Goal: Task Accomplishment & Management: Use online tool/utility

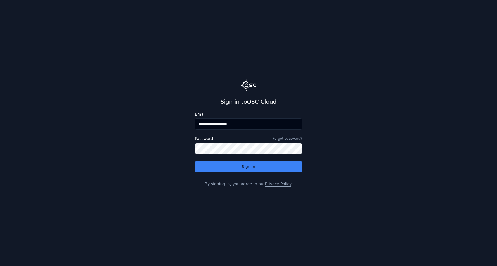
drag, startPoint x: 212, startPoint y: 125, endPoint x: 335, endPoint y: 128, distance: 123.2
click at [335, 128] on main "**********" at bounding box center [248, 133] width 497 height 266
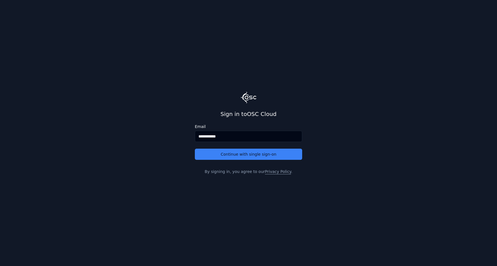
type input "**********"
click at [195, 149] on button "Continue with single sign-on" at bounding box center [248, 154] width 107 height 11
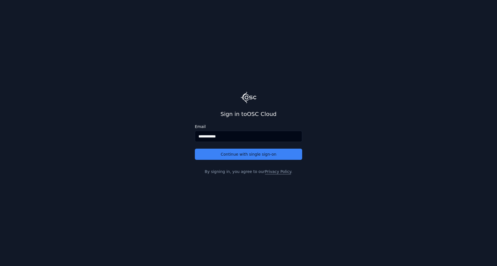
click at [195, 149] on button "Continue with single sign-on" at bounding box center [248, 154] width 107 height 11
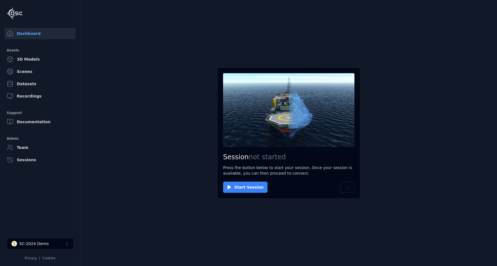
click at [234, 189] on button "Start Session" at bounding box center [245, 187] width 44 height 11
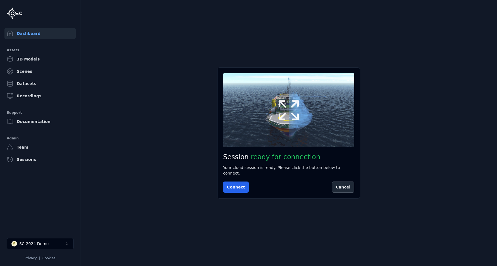
click at [303, 97] on button at bounding box center [288, 110] width 131 height 74
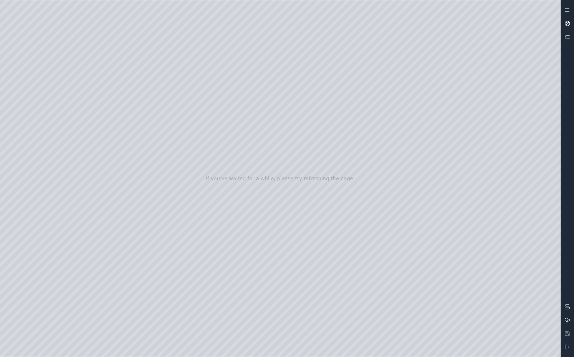
click at [496, 24] on icon at bounding box center [568, 24] width 6 height 6
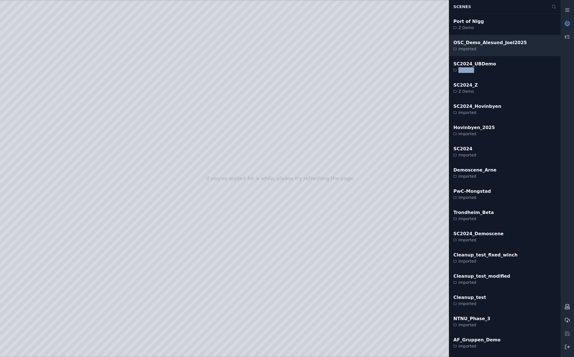
click at [490, 72] on div "SC2024_UBDemo Z Demo" at bounding box center [505, 66] width 112 height 21
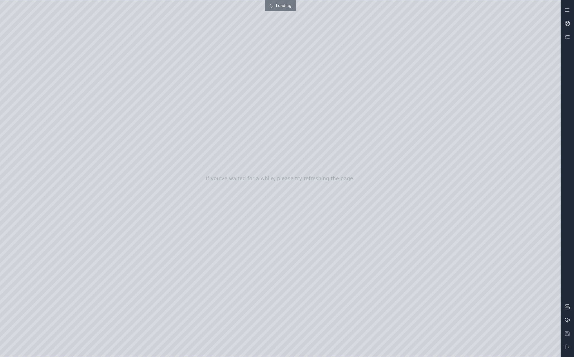
click at [493, 266] on div "Close" at bounding box center [287, 357] width 574 height 0
click at [496, 266] on div at bounding box center [280, 178] width 561 height 356
click at [496, 266] on icon at bounding box center [568, 347] width 6 height 6
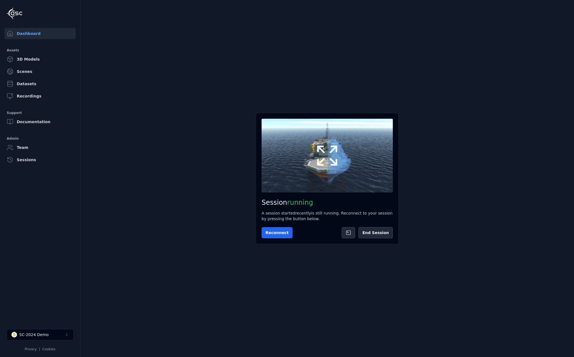
click at [327, 160] on icon at bounding box center [327, 155] width 27 height 27
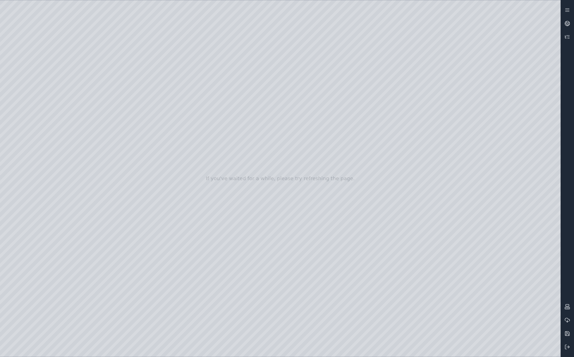
drag, startPoint x: 343, startPoint y: 124, endPoint x: 320, endPoint y: 134, distance: 25.5
drag, startPoint x: 309, startPoint y: 182, endPoint x: 221, endPoint y: 224, distance: 97.8
drag, startPoint x: 251, startPoint y: 220, endPoint x: 254, endPoint y: 195, distance: 25.1
drag, startPoint x: 258, startPoint y: 191, endPoint x: 267, endPoint y: 174, distance: 19.5
click at [496, 266] on line at bounding box center [568, 347] width 3 height 0
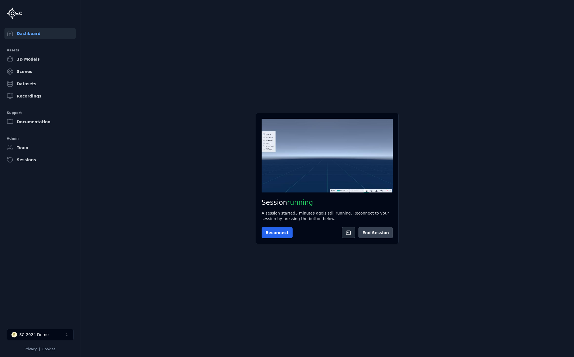
click at [380, 234] on button "End Session" at bounding box center [376, 232] width 34 height 11
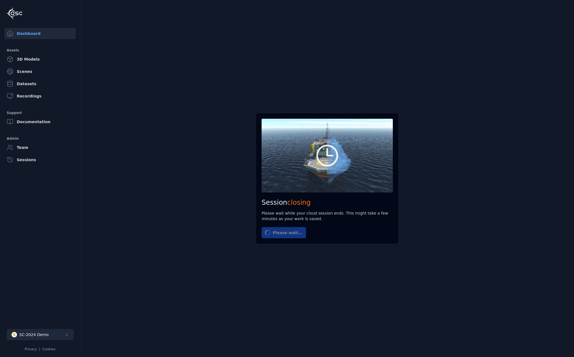
click at [52, 266] on button "S SC-2024 Demo" at bounding box center [40, 334] width 67 height 11
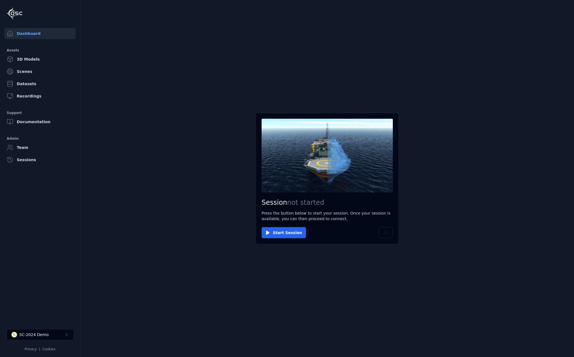
click at [59, 266] on li "S SC-2024 Demo Privacy | Cookies" at bounding box center [40, 340] width 80 height 31
click at [58, 266] on button "S SC-2024 Demo" at bounding box center [40, 334] width 67 height 11
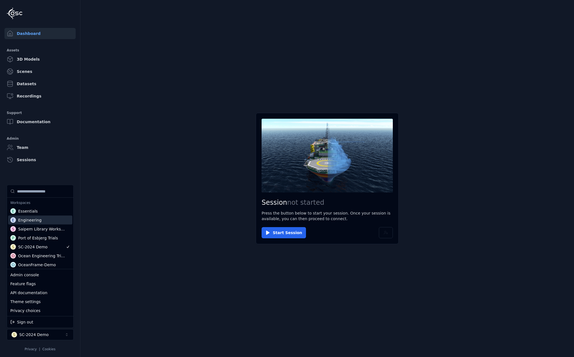
click at [45, 221] on div "E Engineering" at bounding box center [40, 220] width 64 height 9
click at [97, 266] on html "Dashboard Assets 3D Models Scenes Datasets Recordings Support Documentation Adm…" at bounding box center [287, 178] width 574 height 357
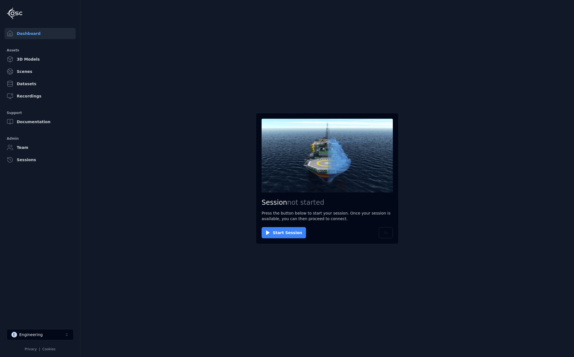
click at [281, 235] on button "Start Session" at bounding box center [284, 232] width 44 height 11
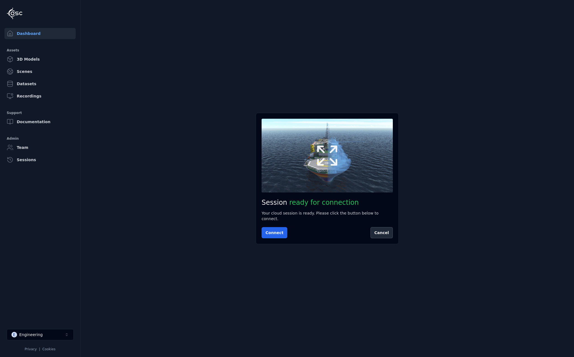
click at [325, 165] on icon at bounding box center [327, 155] width 27 height 27
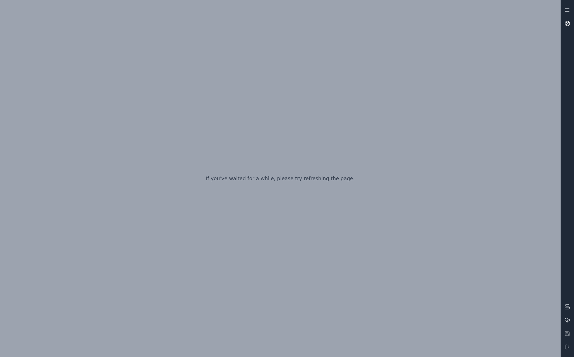
click at [496, 25] on circle at bounding box center [567, 23] width 5 height 5
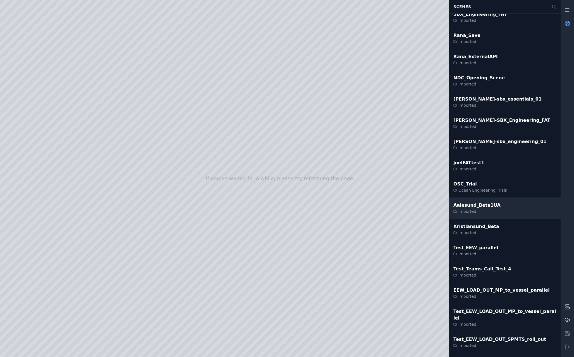
scroll to position [1440, 0]
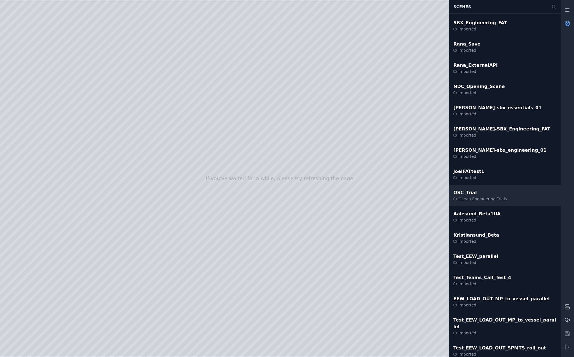
click at [495, 197] on div "Ocean Engineering Trials" at bounding box center [481, 199] width 54 height 6
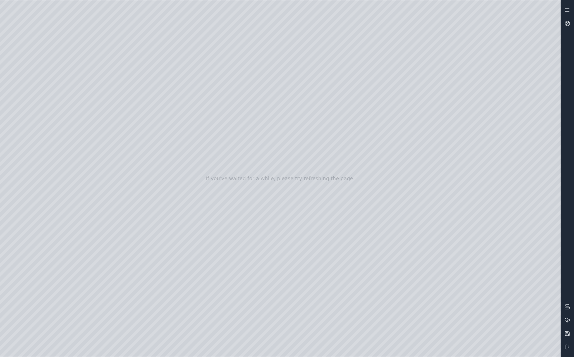
drag, startPoint x: 294, startPoint y: 190, endPoint x: 261, endPoint y: 236, distance: 56.4
drag, startPoint x: 315, startPoint y: 151, endPoint x: 323, endPoint y: 136, distance: 17.2
drag, startPoint x: 334, startPoint y: 111, endPoint x: 311, endPoint y: 108, distance: 22.7
drag, startPoint x: 302, startPoint y: 113, endPoint x: 253, endPoint y: 113, distance: 49.4
click at [325, 155] on div at bounding box center [280, 178] width 561 height 356
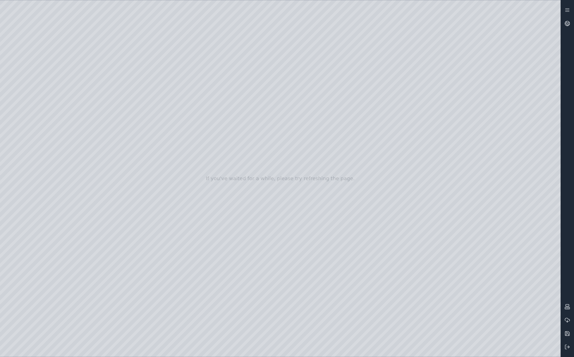
click at [321, 159] on div at bounding box center [280, 178] width 561 height 356
click at [319, 163] on div at bounding box center [280, 178] width 561 height 356
click at [331, 126] on div at bounding box center [280, 178] width 561 height 356
click at [341, 113] on div at bounding box center [280, 178] width 561 height 356
click at [344, 108] on div at bounding box center [280, 178] width 561 height 356
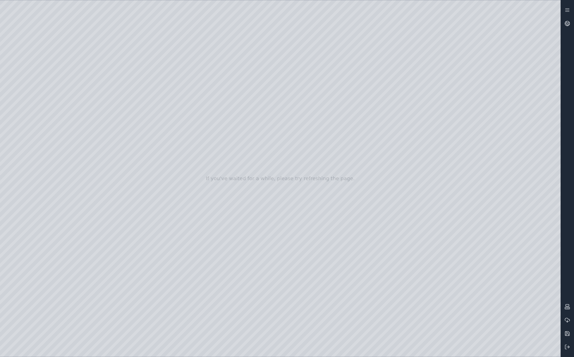
click at [338, 127] on div at bounding box center [280, 178] width 561 height 356
click at [496, 215] on div at bounding box center [280, 178] width 561 height 356
click at [496, 249] on div at bounding box center [280, 178] width 561 height 356
click at [496, 24] on link at bounding box center [567, 23] width 13 height 13
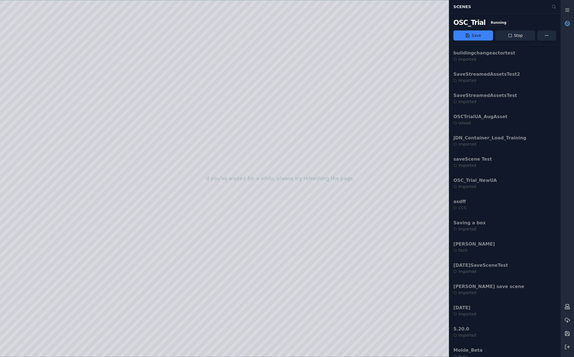
click at [496, 41] on div "OSC_Trial Running Save Stop" at bounding box center [505, 29] width 112 height 32
click at [496, 38] on button "Stop" at bounding box center [516, 35] width 40 height 10
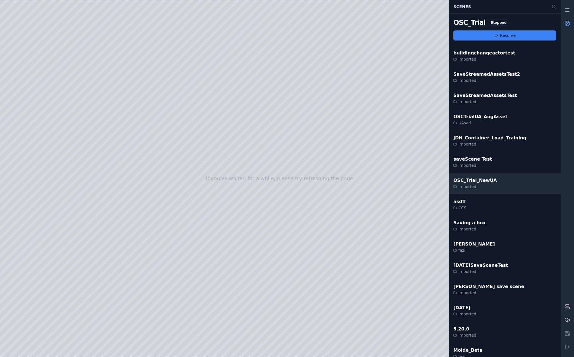
click at [491, 178] on div "OSC_Trial_NewUA Imported" at bounding box center [505, 183] width 112 height 21
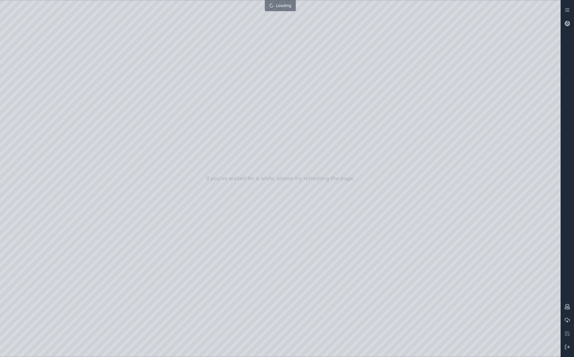
click at [496, 24] on icon at bounding box center [568, 24] width 1 height 1
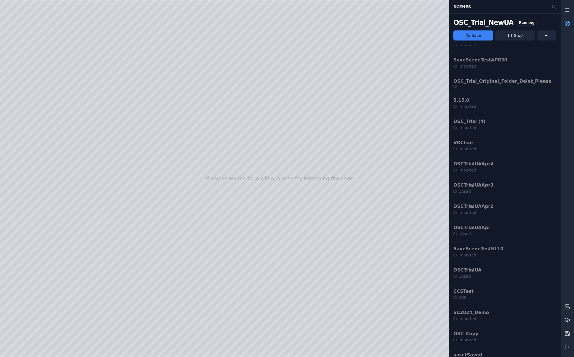
scroll to position [410, 0]
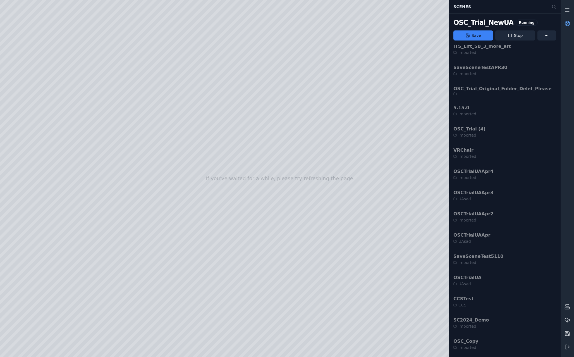
drag, startPoint x: 527, startPoint y: 34, endPoint x: 515, endPoint y: 96, distance: 63.1
click at [496, 87] on div "Scenes OSC_Trial_NewUA Running Save Stop buildingchangeactortest Imported SaveS…" at bounding box center [505, 178] width 112 height 357
click at [496, 36] on button "Stop" at bounding box center [516, 35] width 40 height 10
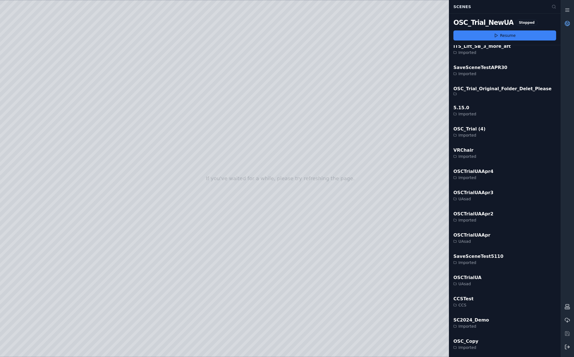
click at [496, 266] on icon at bounding box center [568, 347] width 6 height 6
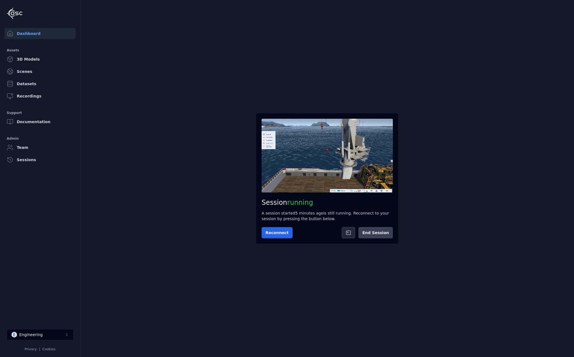
click at [377, 234] on button "End Session" at bounding box center [376, 232] width 34 height 11
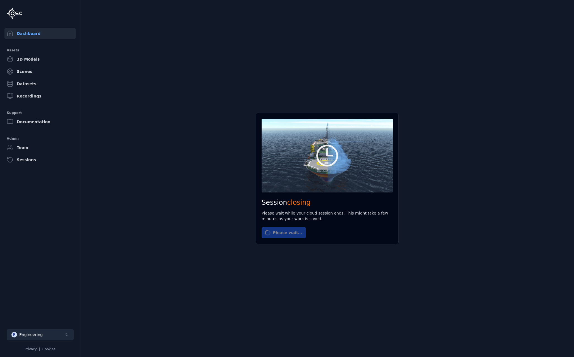
click at [54, 266] on button "E Engineering" at bounding box center [40, 334] width 67 height 11
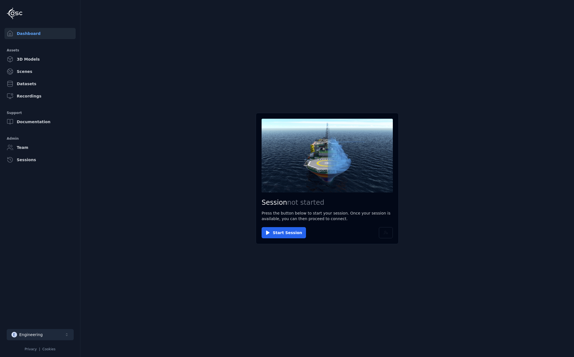
click at [50, 266] on button "E Engineering" at bounding box center [40, 334] width 67 height 11
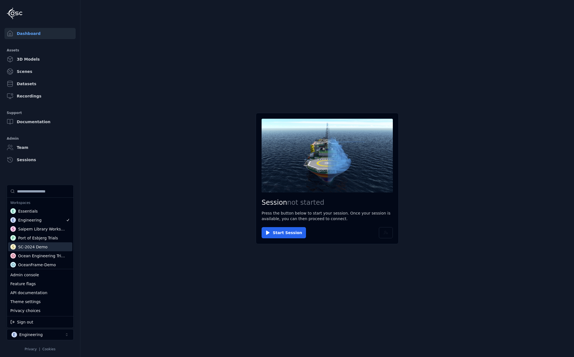
click at [46, 249] on div "S SC-2024 Demo" at bounding box center [40, 246] width 64 height 9
click at [38, 266] on div "Feature flags" at bounding box center [40, 283] width 64 height 9
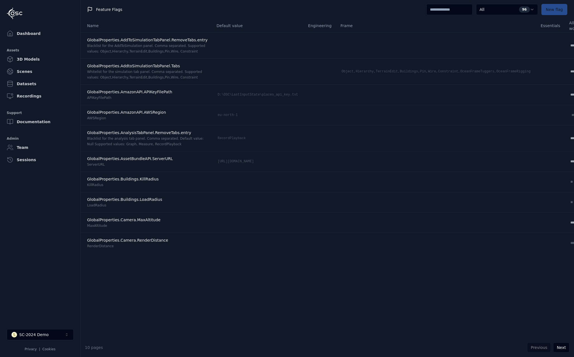
click at [457, 12] on input at bounding box center [450, 9] width 46 height 11
type input "**"
select select "****"
select select "*****"
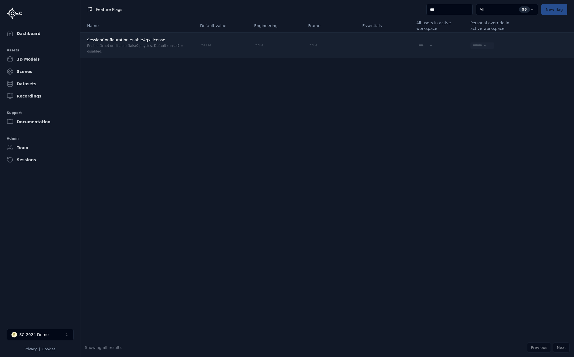
type input "***"
click at [489, 45] on div "******* **** *****" at bounding box center [483, 45] width 24 height 6
click at [487, 45] on div "******* **** *****" at bounding box center [483, 45] width 24 height 6
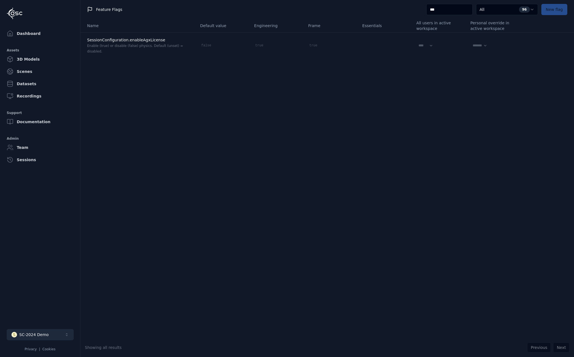
click at [64, 266] on button "S SC-2024 Demo" at bounding box center [40, 334] width 67 height 11
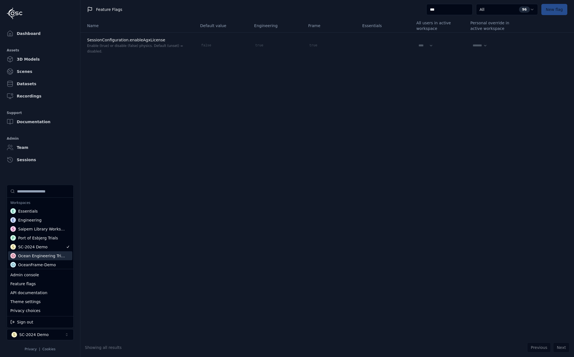
click at [123, 247] on html "Dashboard Assets 3D Models Scenes Datasets Recordings Support Documentation Adm…" at bounding box center [287, 178] width 574 height 357
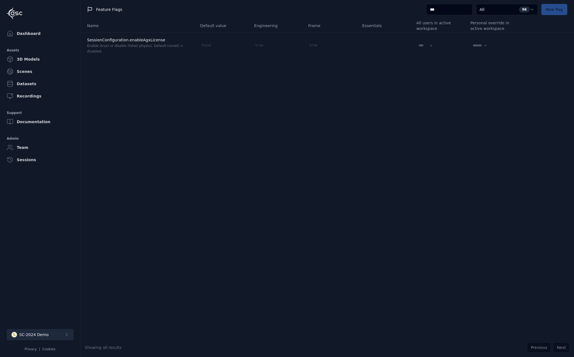
click at [57, 266] on button "S SC-2024 Demo" at bounding box center [40, 334] width 67 height 11
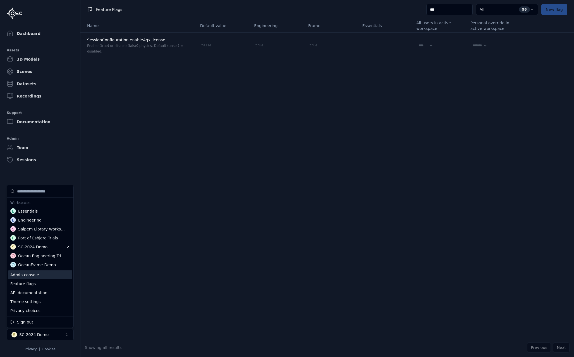
click at [128, 244] on html "Dashboard Assets 3D Models Scenes Datasets Recordings Support Documentation Adm…" at bounding box center [287, 178] width 574 height 357
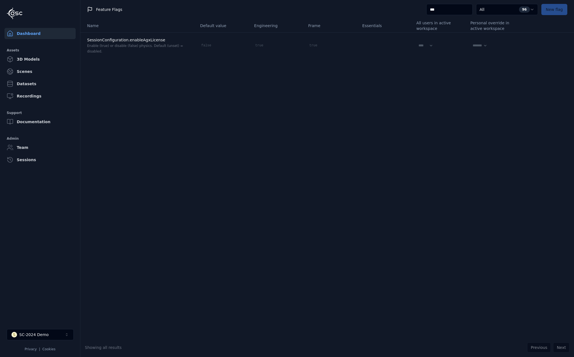
click at [36, 36] on link "Dashboard" at bounding box center [39, 33] width 71 height 11
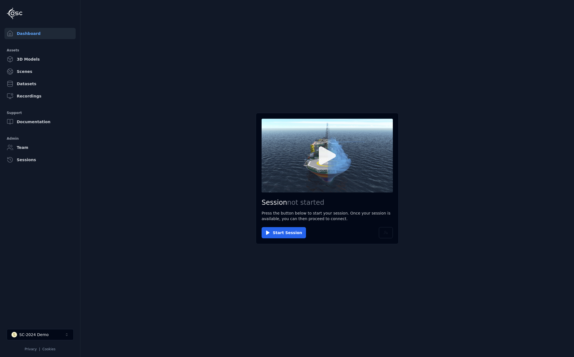
click at [320, 173] on button at bounding box center [327, 156] width 131 height 74
click at [310, 170] on button at bounding box center [327, 156] width 131 height 74
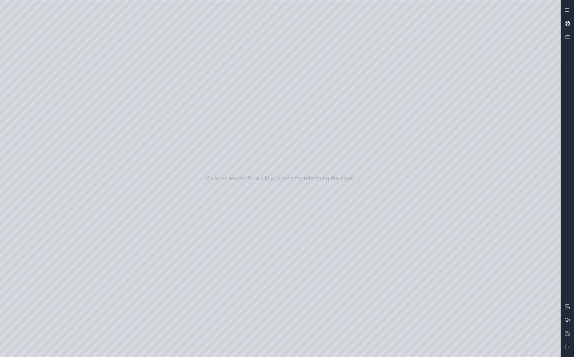
click at [496, 25] on link at bounding box center [567, 23] width 13 height 13
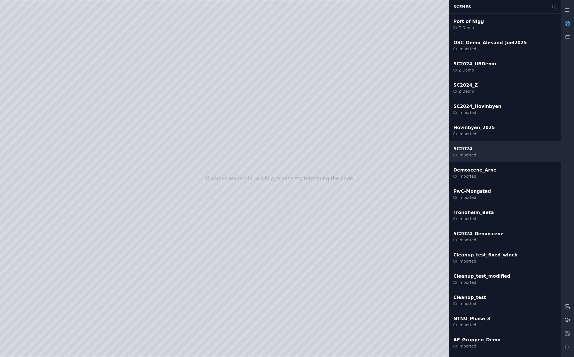
click at [490, 158] on div "SC2024 Imported" at bounding box center [505, 151] width 112 height 21
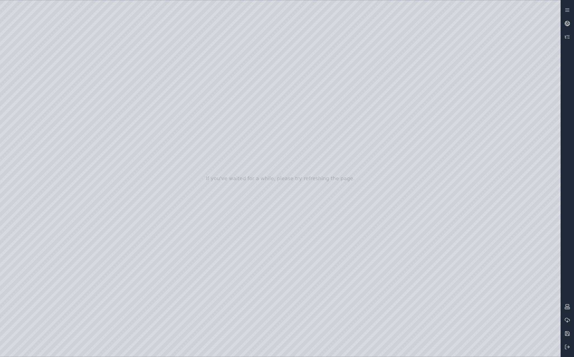
click at [496, 22] on icon at bounding box center [568, 24] width 6 height 6
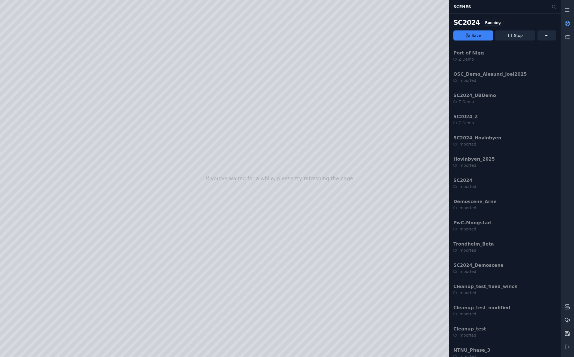
scroll to position [92, 0]
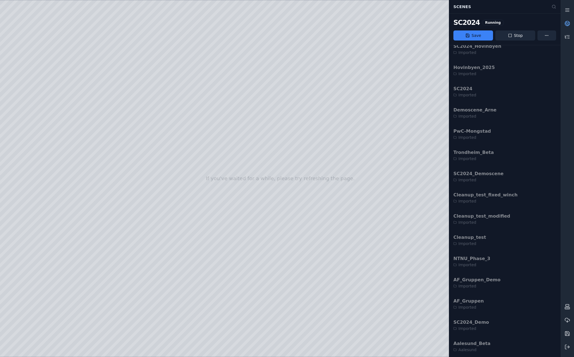
click at [17, 75] on div at bounding box center [280, 178] width 561 height 356
click at [22, 87] on div at bounding box center [280, 178] width 561 height 356
click at [99, 266] on div at bounding box center [280, 178] width 561 height 356
click at [39, 75] on div at bounding box center [280, 178] width 561 height 356
click at [70, 25] on div at bounding box center [280, 178] width 561 height 356
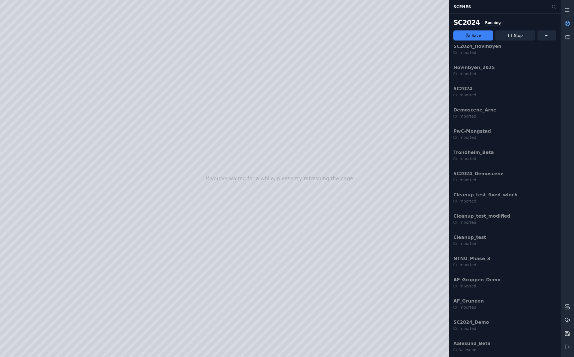
click at [496, 24] on circle at bounding box center [567, 23] width 5 height 5
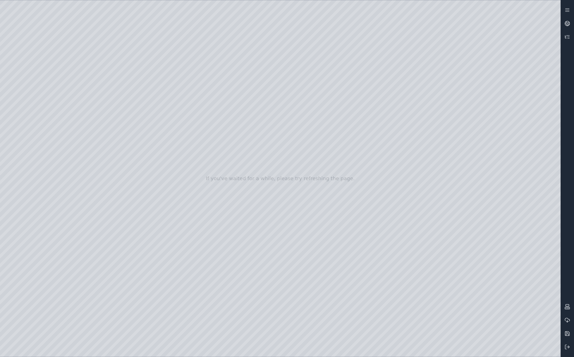
drag, startPoint x: 388, startPoint y: 118, endPoint x: 382, endPoint y: 90, distance: 27.8
click at [44, 76] on div at bounding box center [280, 178] width 561 height 356
click at [37, 89] on div at bounding box center [280, 178] width 561 height 356
click at [90, 266] on div at bounding box center [280, 178] width 561 height 356
drag, startPoint x: 271, startPoint y: 227, endPoint x: 319, endPoint y: 226, distance: 47.8
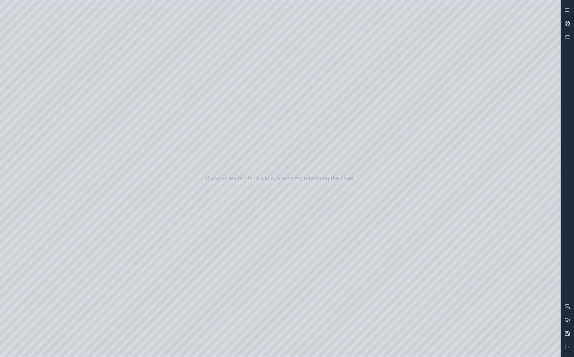
drag, startPoint x: 270, startPoint y: 206, endPoint x: 206, endPoint y: 200, distance: 64.8
drag, startPoint x: 237, startPoint y: 200, endPoint x: 214, endPoint y: 201, distance: 22.7
drag, startPoint x: 318, startPoint y: 207, endPoint x: 249, endPoint y: 205, distance: 68.7
click at [496, 24] on icon at bounding box center [568, 24] width 6 height 6
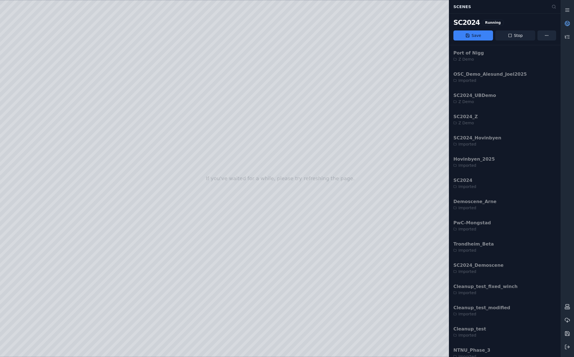
click at [496, 37] on button "Stop" at bounding box center [516, 35] width 40 height 10
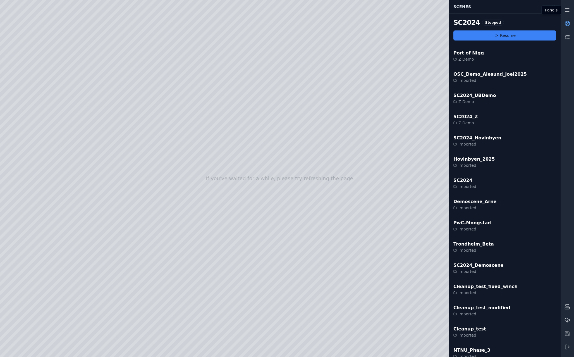
click at [496, 14] on link at bounding box center [567, 9] width 13 height 13
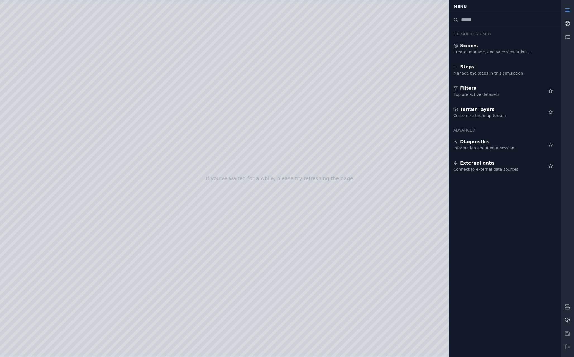
click at [496, 266] on button at bounding box center [567, 346] width 13 height 13
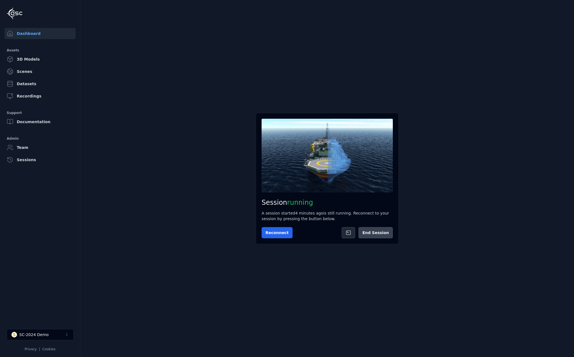
click at [370, 237] on button "End Session" at bounding box center [376, 232] width 34 height 11
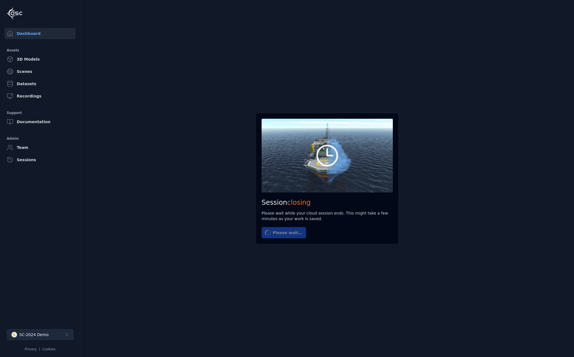
click at [64, 266] on button "S SC-2024 Demo" at bounding box center [40, 334] width 67 height 11
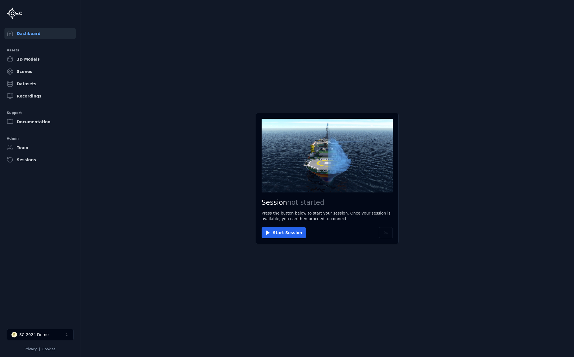
click at [42, 266] on div "SC-2024 Demo" at bounding box center [33, 335] width 29 height 6
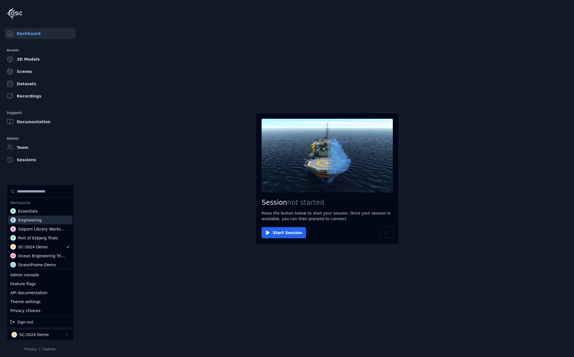
click at [43, 220] on div "E Engineering" at bounding box center [40, 220] width 64 height 9
click at [126, 193] on html "Dashboard Assets 3D Models Scenes Datasets Recordings Support Documentation Adm…" at bounding box center [287, 178] width 574 height 357
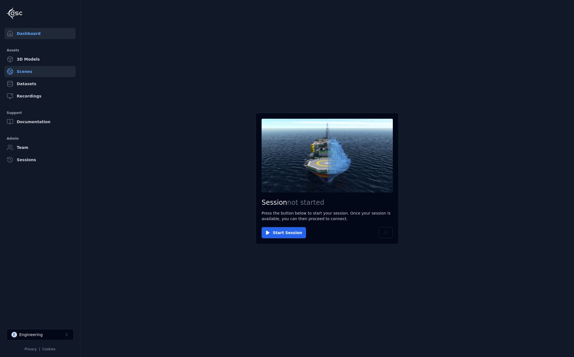
click at [28, 73] on link "Scenes" at bounding box center [39, 71] width 71 height 11
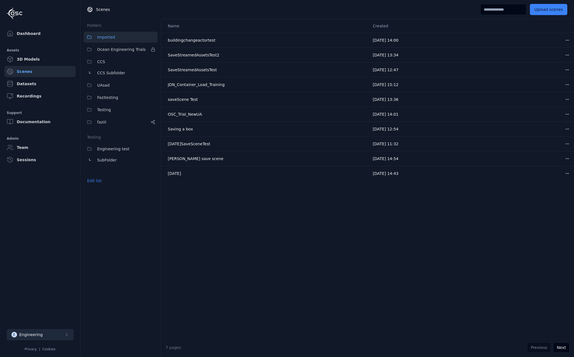
click at [56, 266] on button "E Engineering" at bounding box center [40, 334] width 67 height 11
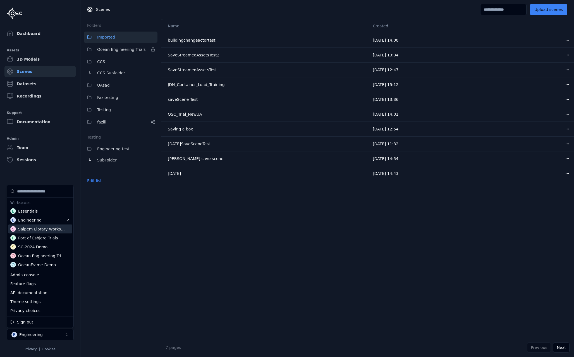
click at [96, 233] on html "Dashboard Assets 3D Models Scenes Datasets Recordings Support Documentation Adm…" at bounding box center [287, 178] width 574 height 357
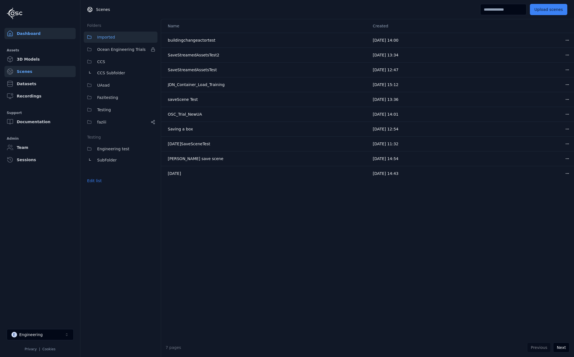
click at [32, 35] on link "Dashboard" at bounding box center [39, 33] width 71 height 11
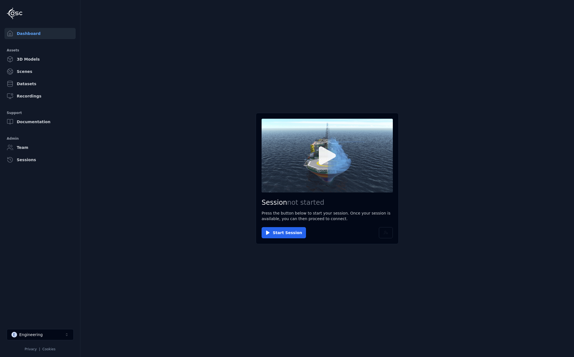
click at [316, 160] on icon at bounding box center [327, 155] width 27 height 27
click at [341, 144] on button at bounding box center [327, 156] width 131 height 74
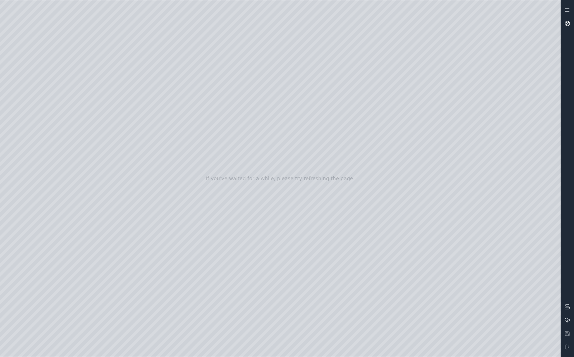
click at [496, 22] on icon at bounding box center [567, 23] width 3 height 2
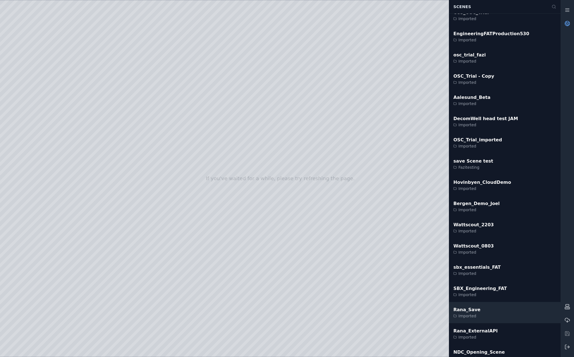
scroll to position [1161, 0]
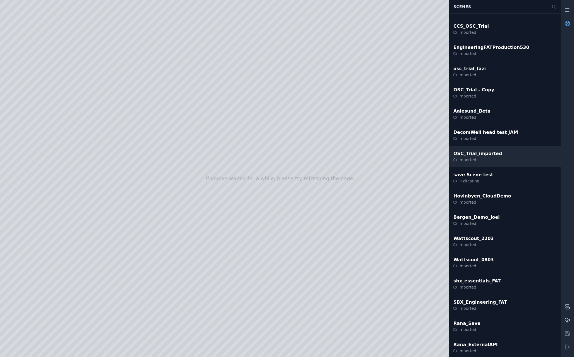
click at [496, 160] on div "OSC_Trial_imported Imported" at bounding box center [505, 156] width 112 height 21
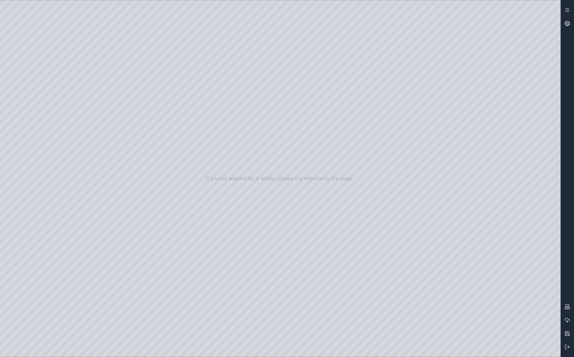
drag, startPoint x: 231, startPoint y: 196, endPoint x: 105, endPoint y: 198, distance: 126.0
drag, startPoint x: 116, startPoint y: 196, endPoint x: 136, endPoint y: 197, distance: 19.9
drag, startPoint x: 175, startPoint y: 188, endPoint x: 190, endPoint y: 192, distance: 15.5
click at [34, 137] on div at bounding box center [280, 178] width 561 height 356
click at [30, 169] on div at bounding box center [280, 178] width 561 height 356
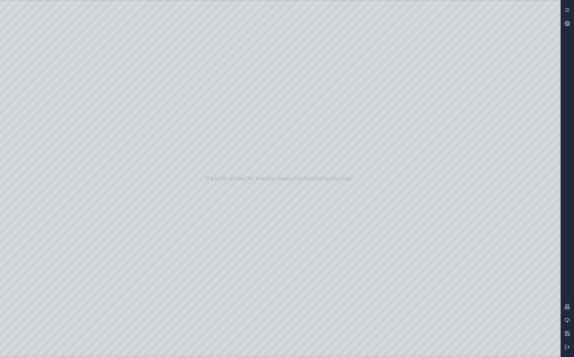
click at [107, 154] on div at bounding box center [280, 178] width 561 height 356
click at [21, 133] on div at bounding box center [280, 178] width 561 height 356
click at [68, 70] on div at bounding box center [280, 178] width 561 height 356
click at [496, 266] on div at bounding box center [280, 178] width 561 height 356
click at [456, 266] on div at bounding box center [280, 178] width 561 height 356
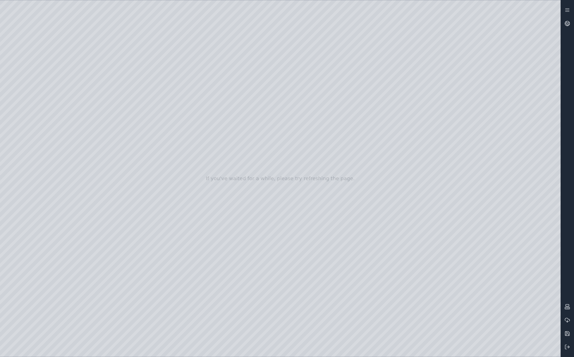
click at [479, 266] on div at bounding box center [280, 178] width 561 height 356
drag, startPoint x: 391, startPoint y: 245, endPoint x: 477, endPoint y: 245, distance: 85.8
drag, startPoint x: 320, startPoint y: 237, endPoint x: 326, endPoint y: 247, distance: 11.6
drag, startPoint x: 310, startPoint y: 252, endPoint x: 312, endPoint y: 245, distance: 7.5
click at [30, 92] on div at bounding box center [280, 178] width 561 height 356
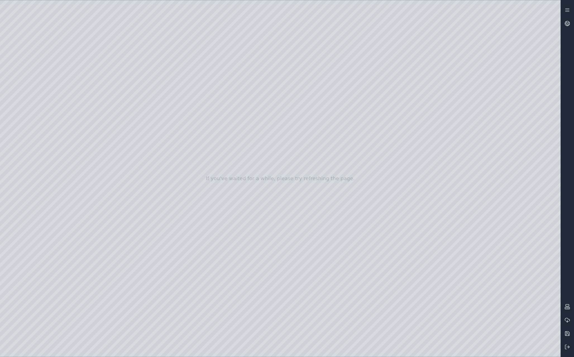
click at [30, 112] on div at bounding box center [280, 178] width 561 height 356
click at [167, 22] on div at bounding box center [280, 178] width 561 height 356
drag, startPoint x: 107, startPoint y: 25, endPoint x: 85, endPoint y: 28, distance: 22.5
click at [85, 28] on div at bounding box center [280, 178] width 561 height 356
click at [91, 63] on div at bounding box center [280, 178] width 561 height 356
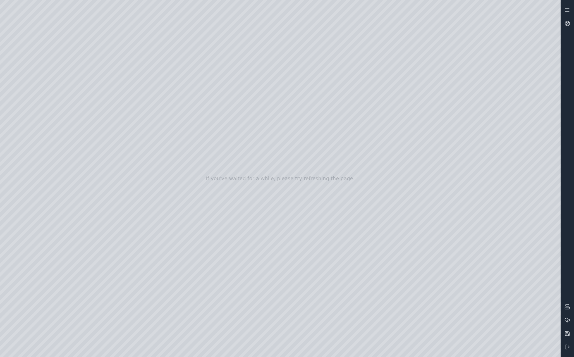
drag, startPoint x: 294, startPoint y: 167, endPoint x: 250, endPoint y: 157, distance: 44.9
drag, startPoint x: 320, startPoint y: 187, endPoint x: 325, endPoint y: 188, distance: 5.5
click at [333, 266] on div at bounding box center [280, 178] width 561 height 356
drag, startPoint x: 387, startPoint y: 251, endPoint x: 194, endPoint y: 240, distance: 192.8
click at [194, 239] on div at bounding box center [280, 178] width 561 height 356
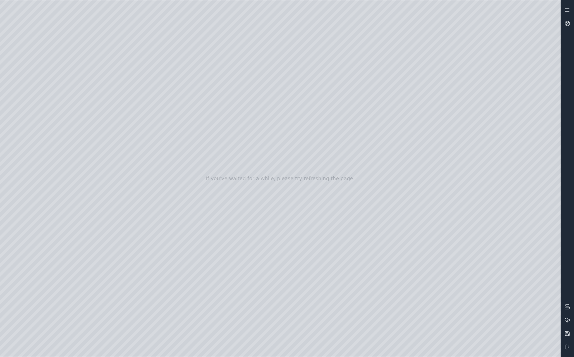
drag, startPoint x: 282, startPoint y: 239, endPoint x: 258, endPoint y: 230, distance: 24.9
click at [326, 266] on div at bounding box center [280, 178] width 561 height 356
drag, startPoint x: 272, startPoint y: 267, endPoint x: 268, endPoint y: 253, distance: 14.7
drag, startPoint x: 269, startPoint y: 253, endPoint x: 273, endPoint y: 257, distance: 5.4
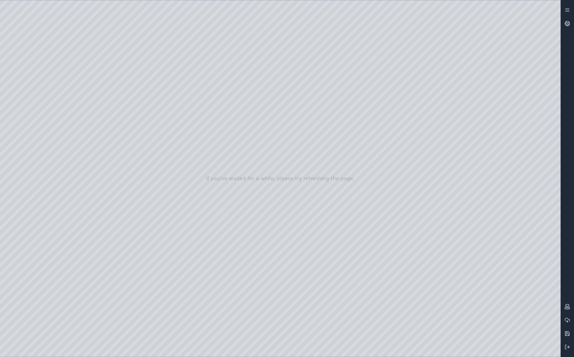
click at [331, 266] on div at bounding box center [280, 178] width 561 height 356
click at [330, 266] on div at bounding box center [280, 178] width 561 height 356
drag, startPoint x: 253, startPoint y: 185, endPoint x: 389, endPoint y: 173, distance: 136.9
drag, startPoint x: 301, startPoint y: 152, endPoint x: 189, endPoint y: 161, distance: 112.4
drag, startPoint x: 240, startPoint y: 161, endPoint x: 233, endPoint y: 157, distance: 8.1
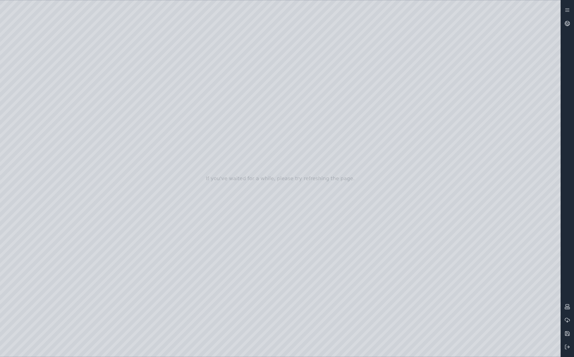
drag, startPoint x: 263, startPoint y: 216, endPoint x: 244, endPoint y: 213, distance: 19.8
click at [32, 182] on div at bounding box center [280, 178] width 561 height 356
click at [34, 103] on div at bounding box center [280, 178] width 561 height 356
click at [120, 26] on div at bounding box center [280, 178] width 561 height 356
click at [117, 211] on div at bounding box center [280, 178] width 561 height 356
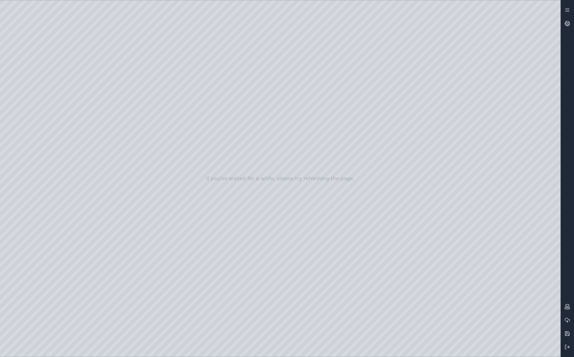
drag, startPoint x: 147, startPoint y: 136, endPoint x: 283, endPoint y: 246, distance: 174.6
click at [283, 246] on div at bounding box center [280, 178] width 561 height 356
click at [496, 266] on div at bounding box center [280, 178] width 561 height 356
click at [485, 166] on div at bounding box center [280, 178] width 561 height 356
click at [496, 166] on div at bounding box center [280, 178] width 561 height 356
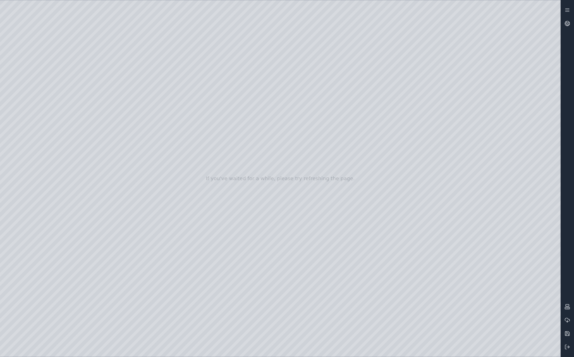
click at [496, 179] on div at bounding box center [280, 178] width 561 height 356
click at [494, 217] on div at bounding box center [280, 178] width 561 height 356
click at [496, 210] on div at bounding box center [280, 178] width 561 height 356
drag, startPoint x: 281, startPoint y: 189, endPoint x: 276, endPoint y: 99, distance: 90.9
click at [276, 99] on div at bounding box center [280, 178] width 561 height 356
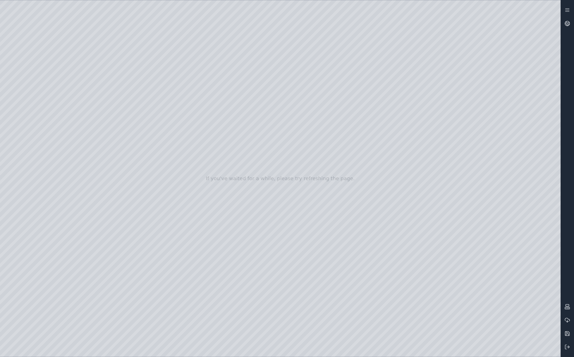
click at [280, 266] on div at bounding box center [280, 178] width 561 height 356
drag, startPoint x: 299, startPoint y: 197, endPoint x: 287, endPoint y: 196, distance: 11.5
click at [302, 160] on div at bounding box center [280, 178] width 561 height 356
click at [306, 160] on div at bounding box center [280, 178] width 561 height 356
drag, startPoint x: 306, startPoint y: 140, endPoint x: 310, endPoint y: 106, distance: 33.7
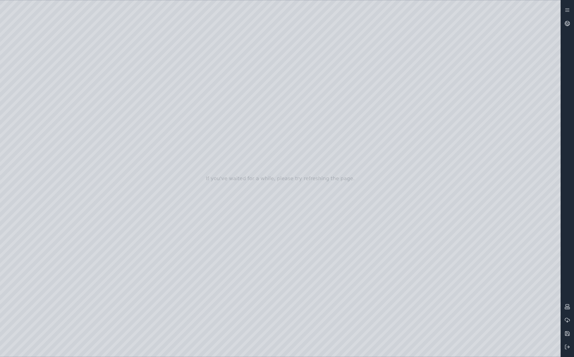
click at [309, 107] on div at bounding box center [280, 178] width 561 height 356
click at [322, 97] on div at bounding box center [280, 178] width 561 height 356
click at [35, 179] on div at bounding box center [280, 178] width 561 height 356
click at [43, 170] on div at bounding box center [280, 178] width 561 height 356
click at [141, 266] on div at bounding box center [280, 178] width 561 height 356
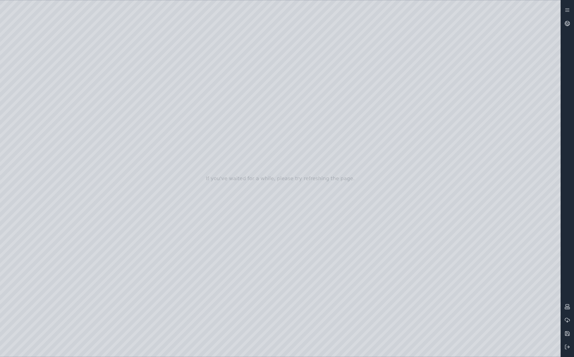
click at [93, 266] on div at bounding box center [280, 178] width 561 height 356
drag, startPoint x: 81, startPoint y: 64, endPoint x: 306, endPoint y: 132, distance: 235.1
click at [306, 132] on div at bounding box center [280, 178] width 561 height 356
drag, startPoint x: 303, startPoint y: 142, endPoint x: 278, endPoint y: 140, distance: 25.5
click at [471, 147] on div at bounding box center [280, 178] width 561 height 356
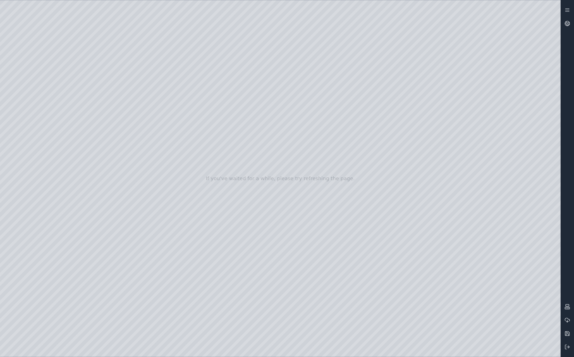
click at [496, 148] on div at bounding box center [280, 178] width 561 height 356
click at [496, 156] on div at bounding box center [280, 178] width 561 height 356
click at [481, 177] on div at bounding box center [280, 178] width 561 height 356
click at [496, 177] on div at bounding box center [280, 178] width 561 height 356
click at [496, 165] on div at bounding box center [280, 178] width 561 height 356
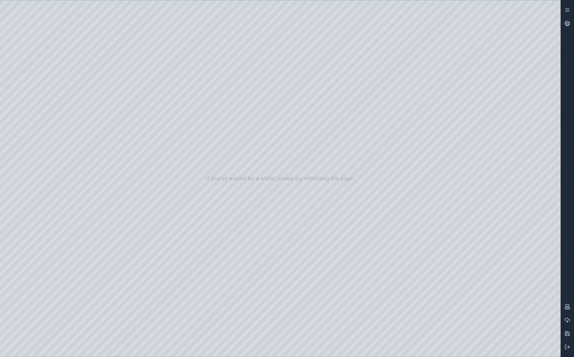
click at [96, 266] on div at bounding box center [280, 178] width 561 height 356
drag, startPoint x: 83, startPoint y: 91, endPoint x: 210, endPoint y: 239, distance: 195.7
click at [210, 239] on div at bounding box center [280, 178] width 561 height 356
click at [145, 266] on div at bounding box center [280, 178] width 561 height 356
click at [86, 266] on div at bounding box center [280, 178] width 561 height 356
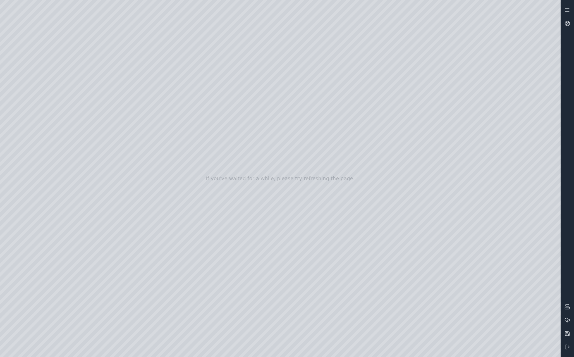
drag, startPoint x: 84, startPoint y: 70, endPoint x: 300, endPoint y: 120, distance: 221.8
click at [300, 120] on div at bounding box center [280, 178] width 561 height 356
click at [483, 152] on div at bounding box center [280, 178] width 561 height 356
click at [482, 149] on div at bounding box center [280, 178] width 561 height 356
click at [496, 150] on div at bounding box center [280, 178] width 561 height 356
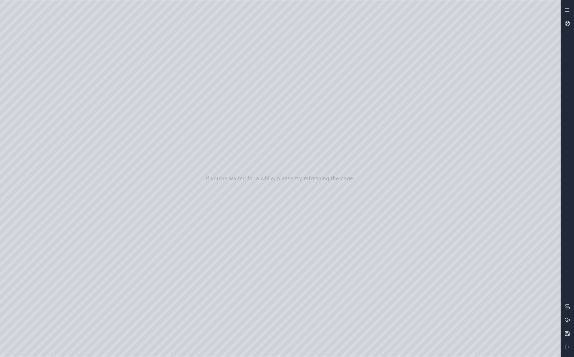
click at [496, 148] on div at bounding box center [280, 178] width 561 height 356
click at [496, 159] on div at bounding box center [280, 178] width 561 height 356
click at [475, 178] on div at bounding box center [280, 178] width 561 height 356
click at [496, 177] on div at bounding box center [280, 178] width 561 height 356
click at [496, 168] on div at bounding box center [280, 178] width 561 height 356
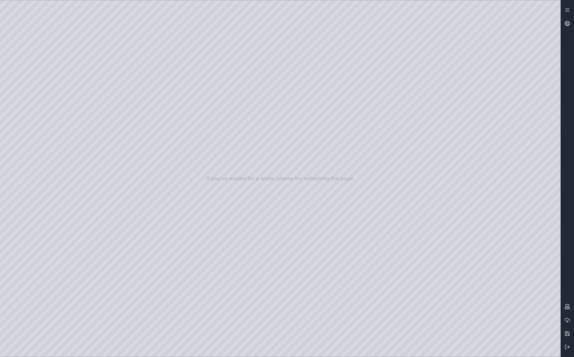
click at [84, 266] on div at bounding box center [280, 178] width 561 height 356
drag, startPoint x: 83, startPoint y: 91, endPoint x: 292, endPoint y: 207, distance: 239.9
click at [292, 207] on div at bounding box center [280, 178] width 561 height 356
click at [147, 266] on div at bounding box center [280, 178] width 561 height 356
click at [97, 266] on div at bounding box center [280, 178] width 561 height 356
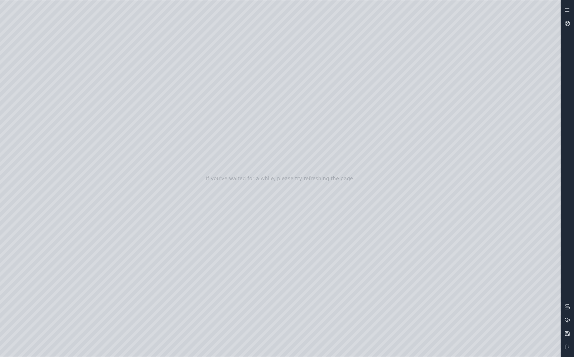
drag, startPoint x: 79, startPoint y: 61, endPoint x: 301, endPoint y: 120, distance: 229.3
click at [301, 120] on div at bounding box center [280, 178] width 561 height 356
click at [490, 147] on div at bounding box center [280, 178] width 561 height 356
click at [496, 148] on div at bounding box center [280, 178] width 561 height 356
click at [496, 147] on div at bounding box center [280, 178] width 561 height 356
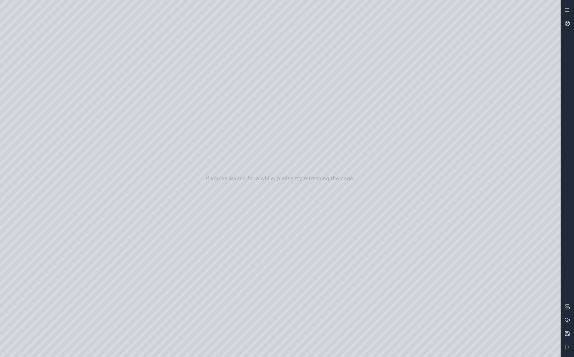
click at [484, 179] on div at bounding box center [280, 178] width 561 height 356
click at [496, 178] on div at bounding box center [280, 178] width 561 height 356
click at [496, 182] on div at bounding box center [280, 178] width 561 height 356
click at [88, 266] on div at bounding box center [280, 178] width 561 height 356
drag, startPoint x: 84, startPoint y: 98, endPoint x: 380, endPoint y: 235, distance: 325.6
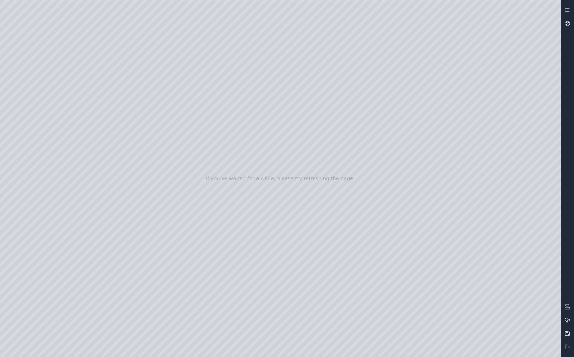
click at [380, 235] on div at bounding box center [280, 178] width 561 height 356
click at [145, 266] on div at bounding box center [280, 178] width 561 height 356
click at [103, 266] on div at bounding box center [280, 178] width 561 height 356
drag, startPoint x: 82, startPoint y: 63, endPoint x: 301, endPoint y: 119, distance: 225.7
click at [301, 119] on div at bounding box center [280, 178] width 561 height 356
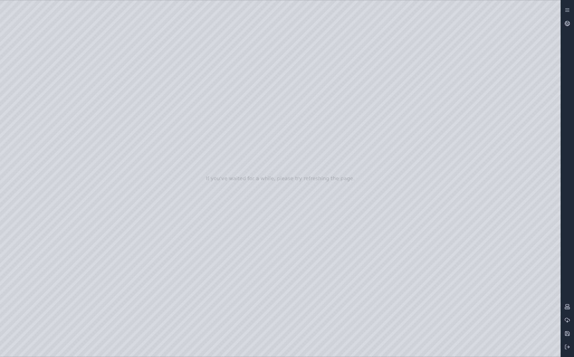
click at [478, 145] on div at bounding box center [280, 178] width 561 height 356
click at [496, 149] on div at bounding box center [280, 178] width 561 height 356
click at [496, 146] on div at bounding box center [280, 178] width 561 height 356
click at [496, 158] on div at bounding box center [280, 178] width 561 height 356
click at [481, 180] on div at bounding box center [280, 178] width 561 height 356
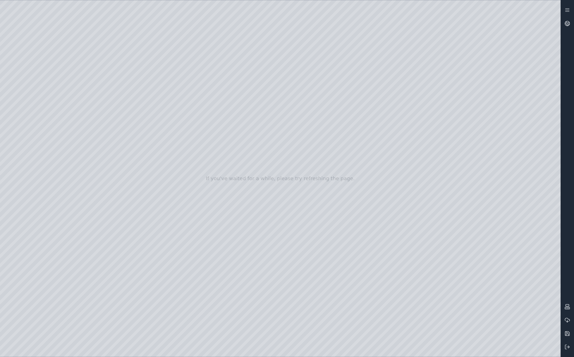
click at [496, 176] on div at bounding box center [280, 178] width 561 height 356
click at [496, 165] on div at bounding box center [280, 178] width 561 height 356
click at [480, 179] on div at bounding box center [280, 178] width 561 height 356
click at [485, 165] on div at bounding box center [280, 178] width 561 height 356
click at [96, 266] on div at bounding box center [280, 178] width 561 height 356
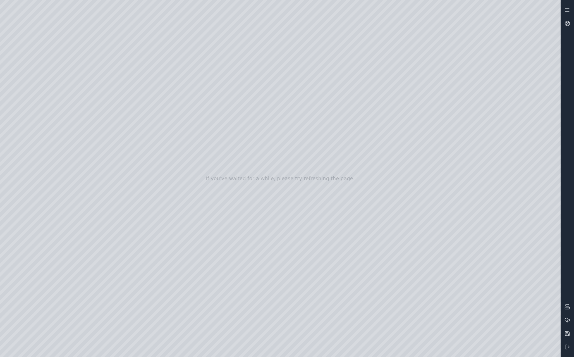
drag, startPoint x: 86, startPoint y: 106, endPoint x: 311, endPoint y: 323, distance: 311.9
click at [311, 266] on div at bounding box center [280, 178] width 561 height 356
click at [158, 266] on div at bounding box center [280, 178] width 561 height 356
drag, startPoint x: 95, startPoint y: 324, endPoint x: 99, endPoint y: 314, distance: 10.4
click at [96, 266] on div at bounding box center [280, 178] width 561 height 356
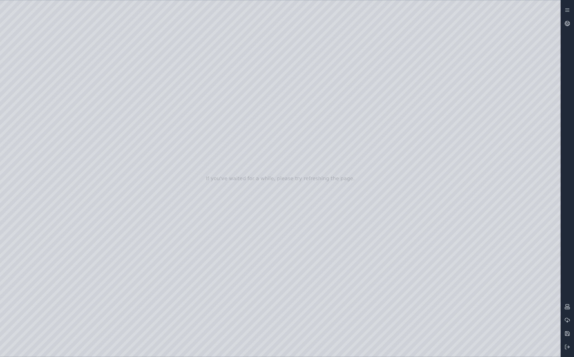
drag, startPoint x: 87, startPoint y: 65, endPoint x: 316, endPoint y: 153, distance: 245.1
click at [316, 153] on div at bounding box center [280, 178] width 561 height 356
click at [483, 143] on div at bounding box center [280, 178] width 561 height 356
click at [496, 147] on div at bounding box center [280, 178] width 561 height 356
click at [496, 148] on div at bounding box center [280, 178] width 561 height 356
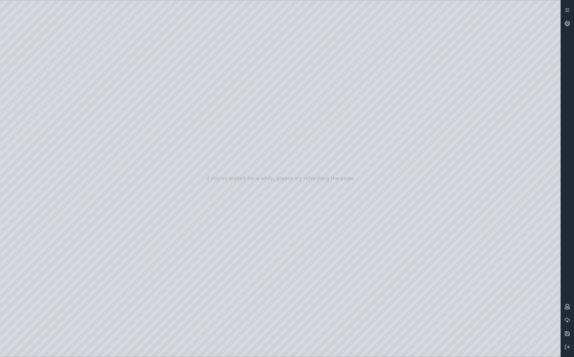
click at [478, 173] on div at bounding box center [280, 178] width 561 height 356
click at [496, 176] on div at bounding box center [280, 178] width 561 height 356
click at [496, 161] on div at bounding box center [280, 178] width 561 height 356
click at [101, 266] on div at bounding box center [280, 178] width 561 height 356
drag, startPoint x: 81, startPoint y: 97, endPoint x: 387, endPoint y: 52, distance: 308.9
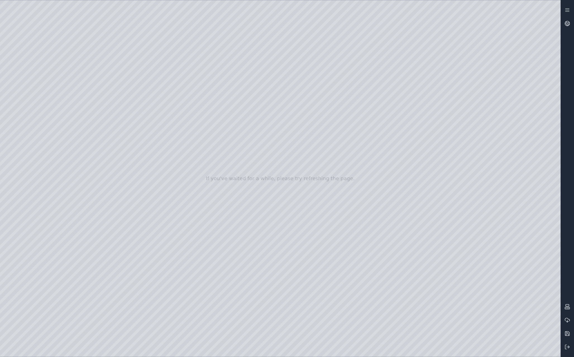
click at [387, 52] on div at bounding box center [280, 178] width 561 height 356
click at [482, 148] on div at bounding box center [280, 178] width 561 height 356
click at [496, 148] on div at bounding box center [280, 178] width 561 height 356
click at [496, 160] on div at bounding box center [280, 178] width 561 height 356
click at [480, 177] on div at bounding box center [280, 178] width 561 height 356
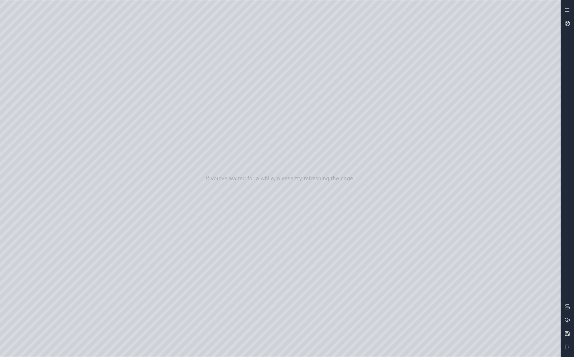
click at [496, 177] on div at bounding box center [280, 178] width 561 height 356
click at [496, 179] on div at bounding box center [280, 178] width 561 height 356
click at [496, 161] on div at bounding box center [280, 178] width 561 height 356
click at [137, 266] on div at bounding box center [280, 178] width 561 height 356
click at [328, 266] on div at bounding box center [280, 178] width 561 height 356
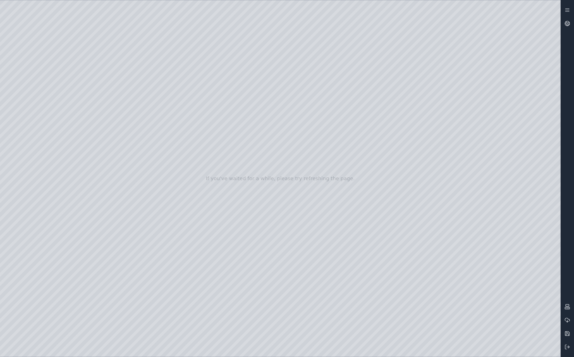
click at [366, 266] on div at bounding box center [280, 178] width 561 height 356
click at [334, 266] on div at bounding box center [280, 178] width 561 height 356
click at [277, 187] on div at bounding box center [280, 178] width 561 height 356
click at [351, 266] on div at bounding box center [280, 178] width 561 height 356
drag, startPoint x: 358, startPoint y: 213, endPoint x: 375, endPoint y: 220, distance: 18.7
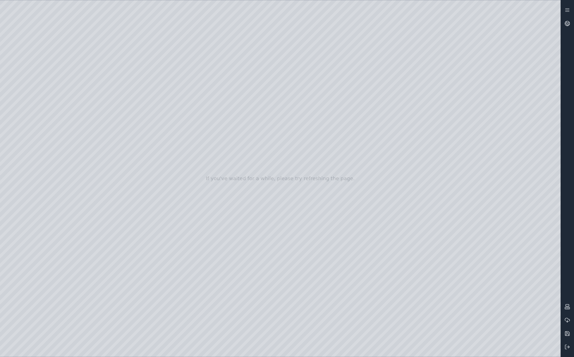
click at [473, 266] on div at bounding box center [280, 178] width 561 height 356
drag, startPoint x: 452, startPoint y: 317, endPoint x: 295, endPoint y: 230, distance: 179.8
click at [295, 230] on div at bounding box center [280, 178] width 561 height 356
click at [322, 124] on div at bounding box center [280, 178] width 561 height 356
drag, startPoint x: 319, startPoint y: 144, endPoint x: 301, endPoint y: 168, distance: 29.7
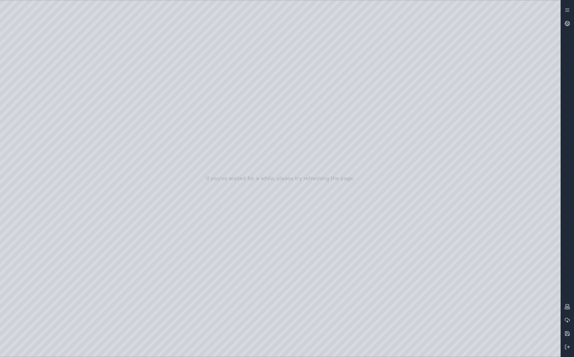
click at [355, 185] on div at bounding box center [280, 178] width 561 height 356
drag, startPoint x: 351, startPoint y: 185, endPoint x: 361, endPoint y: 163, distance: 24.4
click at [352, 148] on div at bounding box center [280, 178] width 561 height 356
click at [304, 266] on div at bounding box center [280, 178] width 561 height 356
click at [27, 237] on div at bounding box center [280, 178] width 561 height 356
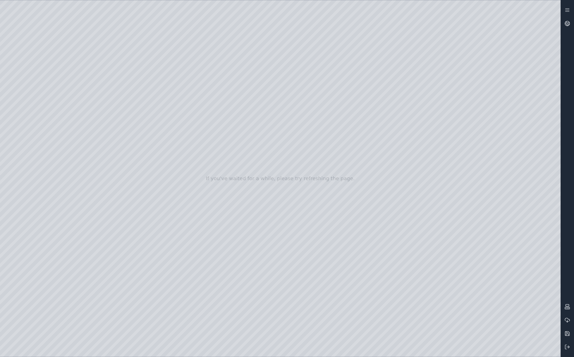
click at [42, 176] on div at bounding box center [280, 178] width 561 height 356
click at [109, 131] on div at bounding box center [280, 178] width 561 height 356
click at [109, 128] on div at bounding box center [280, 178] width 561 height 356
click at [109, 138] on div at bounding box center [280, 178] width 561 height 356
drag, startPoint x: 273, startPoint y: 158, endPoint x: 239, endPoint y: 153, distance: 33.9
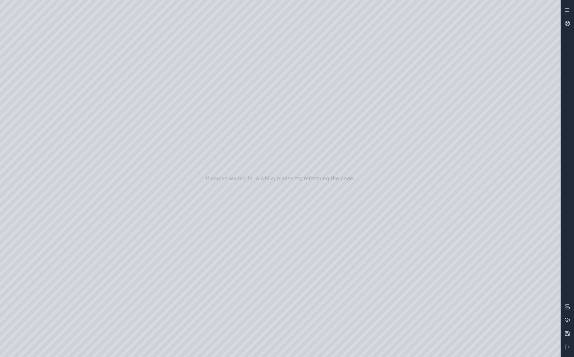
click at [109, 129] on div at bounding box center [280, 178] width 561 height 356
click at [106, 142] on div at bounding box center [280, 178] width 561 height 356
click at [108, 100] on div at bounding box center [280, 178] width 561 height 356
click at [111, 141] on div at bounding box center [280, 178] width 561 height 356
click at [110, 128] on div at bounding box center [280, 178] width 561 height 356
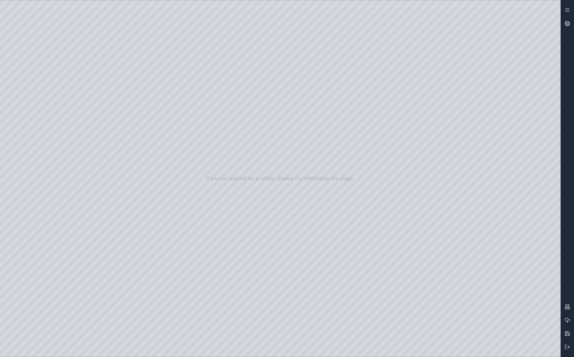
drag, startPoint x: 340, startPoint y: 154, endPoint x: 290, endPoint y: 143, distance: 51.1
click at [108, 114] on div at bounding box center [280, 178] width 561 height 356
click at [108, 102] on div at bounding box center [280, 178] width 561 height 356
click at [248, 266] on div at bounding box center [280, 178] width 561 height 356
click at [348, 73] on div at bounding box center [280, 178] width 561 height 356
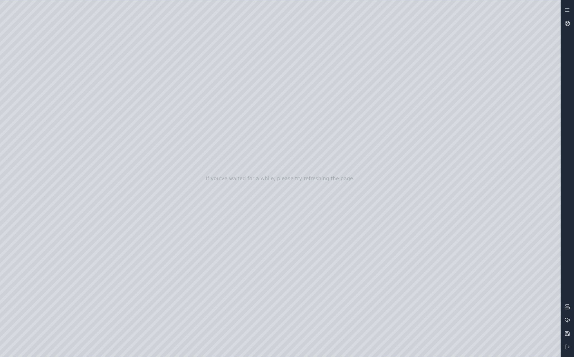
click at [108, 141] on div at bounding box center [280, 178] width 561 height 356
click at [496, 25] on icon at bounding box center [568, 24] width 6 height 6
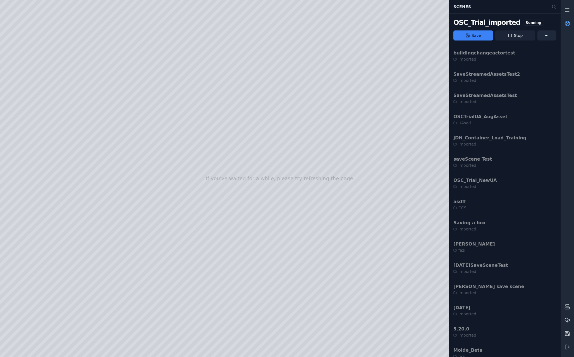
click at [496, 36] on button "Stop" at bounding box center [516, 35] width 40 height 10
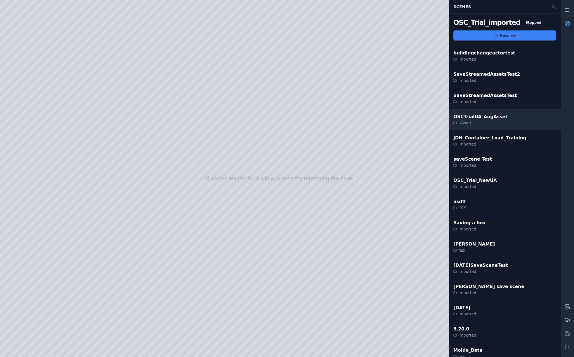
click at [496, 115] on div "OSCTrialUA_AugAsset UAsad" at bounding box center [505, 119] width 112 height 21
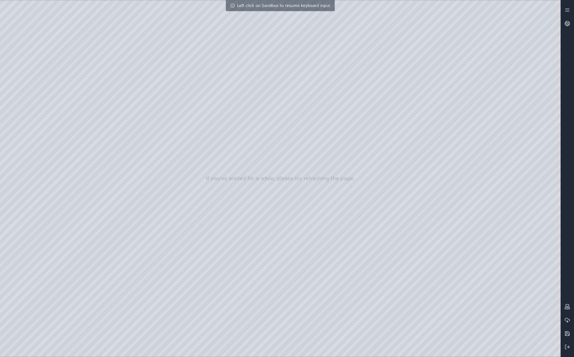
drag, startPoint x: 345, startPoint y: 217, endPoint x: 368, endPoint y: 224, distance: 24.1
click at [297, 139] on div at bounding box center [280, 178] width 561 height 356
click at [496, 266] on div at bounding box center [280, 178] width 561 height 356
click at [471, 266] on div at bounding box center [280, 178] width 561 height 356
click at [456, 266] on div at bounding box center [280, 178] width 561 height 356
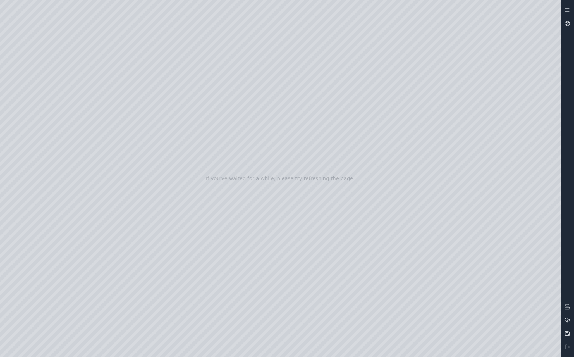
drag, startPoint x: 319, startPoint y: 197, endPoint x: 400, endPoint y: 194, distance: 81.3
click at [36, 160] on div at bounding box center [280, 178] width 561 height 356
click at [32, 170] on div at bounding box center [280, 178] width 561 height 356
click at [106, 112] on div at bounding box center [280, 178] width 561 height 356
drag, startPoint x: 249, startPoint y: 148, endPoint x: 246, endPoint y: 164, distance: 16.3
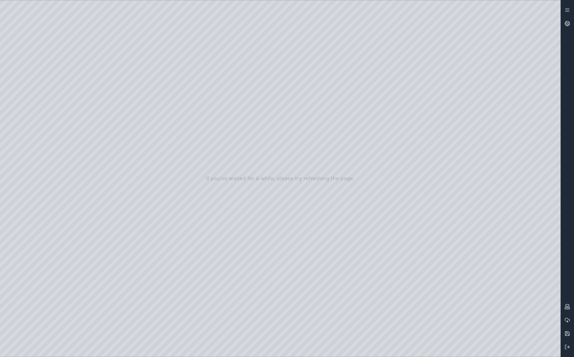
click at [447, 266] on div at bounding box center [280, 178] width 561 height 356
drag, startPoint x: 288, startPoint y: 255, endPoint x: 391, endPoint y: 260, distance: 103.7
click at [306, 266] on div at bounding box center [280, 178] width 561 height 356
drag, startPoint x: 315, startPoint y: 247, endPoint x: 320, endPoint y: 263, distance: 16.9
click at [117, 151] on div at bounding box center [280, 178] width 561 height 356
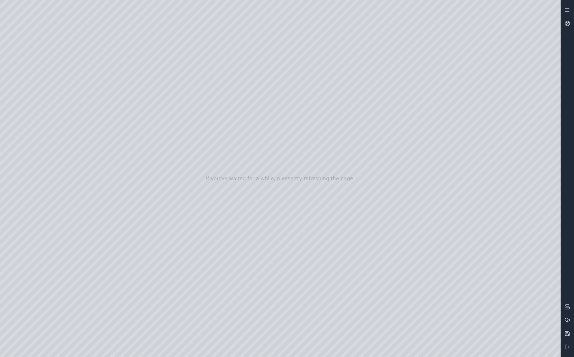
click at [115, 181] on div at bounding box center [280, 178] width 561 height 356
click at [116, 142] on div at bounding box center [280, 178] width 561 height 356
drag, startPoint x: 338, startPoint y: 162, endPoint x: 251, endPoint y: 186, distance: 90.1
click at [457, 266] on div at bounding box center [280, 178] width 561 height 356
drag, startPoint x: 380, startPoint y: 232, endPoint x: 369, endPoint y: 217, distance: 18.6
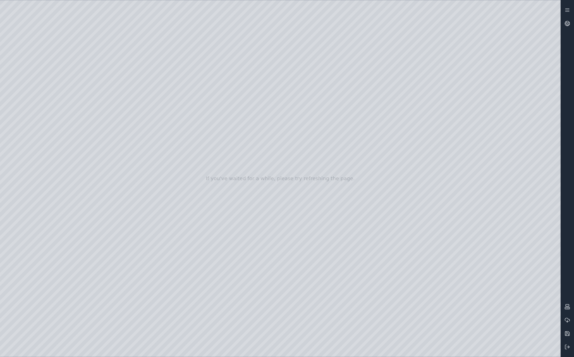
drag, startPoint x: 304, startPoint y: 234, endPoint x: 274, endPoint y: 251, distance: 34.6
drag, startPoint x: 294, startPoint y: 222, endPoint x: 246, endPoint y: 240, distance: 51.8
drag, startPoint x: 263, startPoint y: 235, endPoint x: 291, endPoint y: 234, distance: 28.8
click at [422, 223] on div at bounding box center [280, 178] width 561 height 356
drag, startPoint x: 412, startPoint y: 261, endPoint x: 259, endPoint y: 220, distance: 158.0
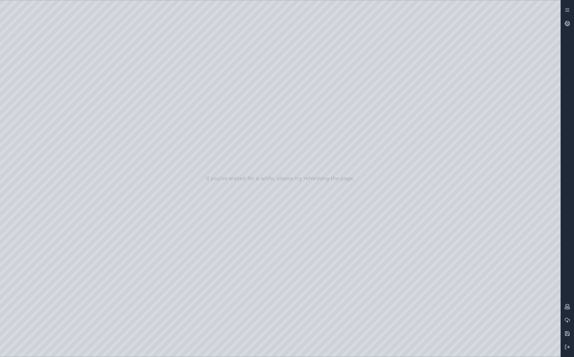
click at [259, 220] on div at bounding box center [280, 178] width 561 height 356
drag, startPoint x: 277, startPoint y: 169, endPoint x: 263, endPoint y: 161, distance: 16.4
click at [34, 117] on div at bounding box center [280, 178] width 561 height 356
click at [33, 103] on div at bounding box center [280, 178] width 561 height 356
click at [35, 92] on div at bounding box center [280, 178] width 561 height 356
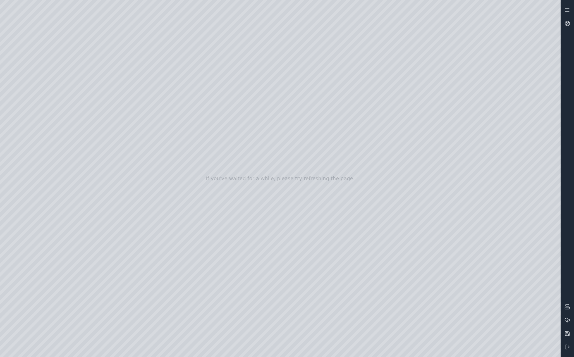
click at [38, 172] on div at bounding box center [280, 178] width 561 height 356
click at [146, 266] on div at bounding box center [280, 178] width 561 height 356
click at [89, 266] on div at bounding box center [280, 178] width 561 height 356
drag, startPoint x: 80, startPoint y: 66, endPoint x: 261, endPoint y: 170, distance: 208.8
click at [261, 170] on div at bounding box center [280, 178] width 561 height 356
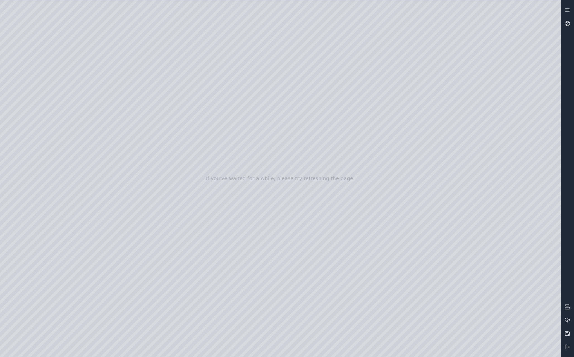
click at [95, 266] on div at bounding box center [280, 178] width 561 height 356
drag, startPoint x: 78, startPoint y: 98, endPoint x: 261, endPoint y: 108, distance: 183.5
click at [261, 108] on div at bounding box center [280, 178] width 561 height 356
click at [143, 266] on div at bounding box center [280, 178] width 561 height 356
click at [303, 266] on div at bounding box center [280, 178] width 561 height 356
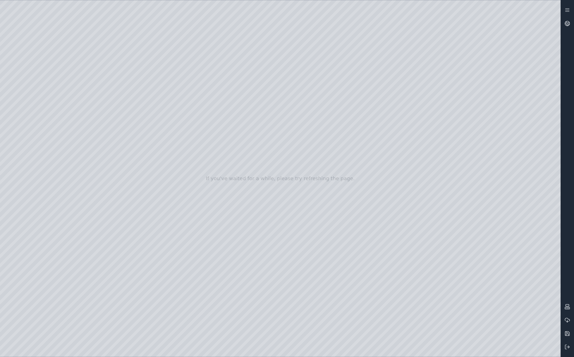
click at [303, 266] on div at bounding box center [280, 178] width 561 height 356
click at [336, 266] on div at bounding box center [280, 178] width 561 height 356
click at [271, 157] on div at bounding box center [280, 178] width 561 height 356
click at [304, 191] on div at bounding box center [280, 178] width 561 height 356
click at [98, 266] on div at bounding box center [280, 178] width 561 height 356
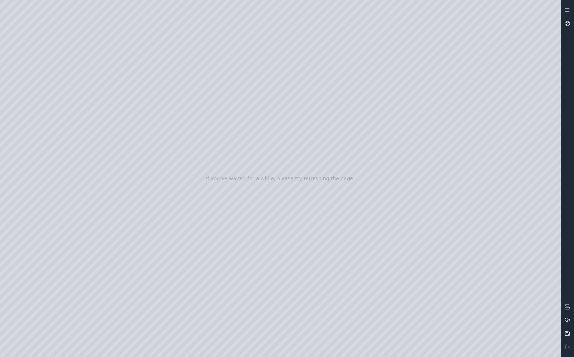
drag, startPoint x: 76, startPoint y: 70, endPoint x: 213, endPoint y: 272, distance: 243.8
click at [213, 266] on div at bounding box center [280, 178] width 561 height 356
click at [92, 266] on div at bounding box center [280, 178] width 561 height 356
drag, startPoint x: 80, startPoint y: 98, endPoint x: 256, endPoint y: 54, distance: 182.0
click at [256, 54] on div at bounding box center [280, 178] width 561 height 356
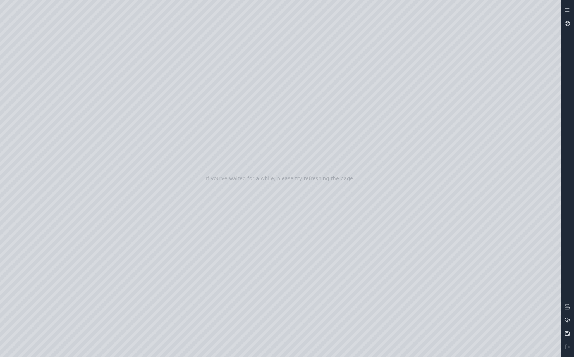
click at [140, 266] on div at bounding box center [280, 178] width 561 height 356
click at [306, 266] on div at bounding box center [280, 178] width 561 height 356
click at [305, 266] on div at bounding box center [280, 178] width 561 height 356
click at [328, 266] on div at bounding box center [280, 178] width 561 height 356
click at [239, 163] on div at bounding box center [280, 178] width 561 height 356
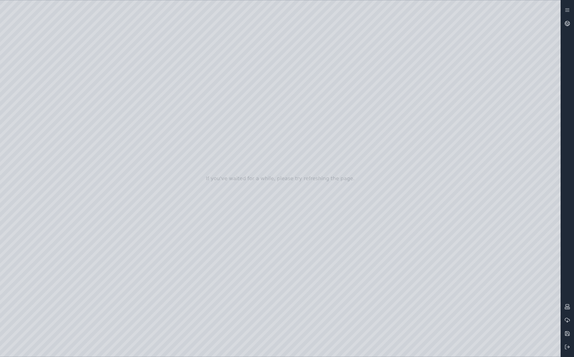
click at [316, 190] on div at bounding box center [280, 178] width 561 height 356
click at [39, 104] on div at bounding box center [280, 178] width 561 height 356
click at [115, 215] on div at bounding box center [280, 178] width 561 height 356
drag, startPoint x: 146, startPoint y: 137, endPoint x: 220, endPoint y: 262, distance: 145.1
click at [220, 262] on div at bounding box center [280, 178] width 561 height 356
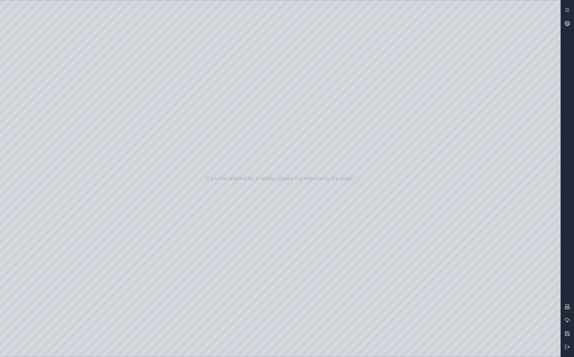
click at [278, 266] on div at bounding box center [280, 178] width 561 height 356
click at [33, 169] on div at bounding box center [280, 178] width 561 height 356
click at [151, 266] on div at bounding box center [280, 178] width 561 height 356
click at [100, 266] on div at bounding box center [280, 178] width 561 height 356
drag, startPoint x: 83, startPoint y: 66, endPoint x: 211, endPoint y: 215, distance: 197.0
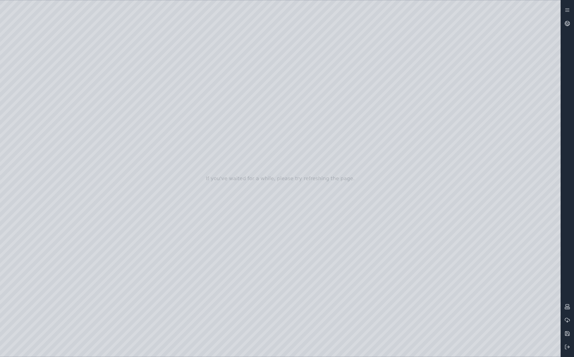
click at [211, 215] on div at bounding box center [280, 178] width 561 height 356
click at [96, 266] on div at bounding box center [280, 178] width 561 height 356
drag, startPoint x: 85, startPoint y: 95, endPoint x: 256, endPoint y: 52, distance: 176.7
click at [256, 52] on div at bounding box center [280, 178] width 561 height 356
click at [153, 266] on div at bounding box center [280, 178] width 561 height 356
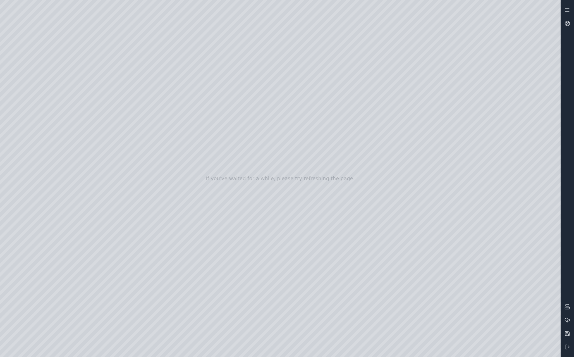
click at [226, 256] on div at bounding box center [280, 178] width 561 height 356
click at [496, 78] on div at bounding box center [280, 178] width 561 height 356
click at [496, 138] on div at bounding box center [280, 178] width 561 height 356
click at [496, 154] on div at bounding box center [280, 178] width 561 height 356
click at [496, 153] on div at bounding box center [280, 178] width 561 height 356
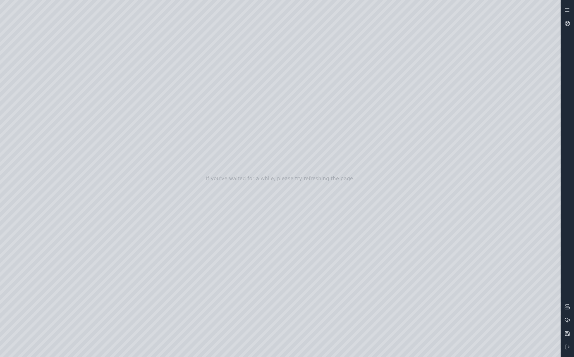
click at [303, 266] on div at bounding box center [280, 178] width 561 height 356
drag, startPoint x: 279, startPoint y: 313, endPoint x: 237, endPoint y: 293, distance: 46.7
click at [237, 266] on div at bounding box center [280, 178] width 561 height 356
drag, startPoint x: 244, startPoint y: 299, endPoint x: 273, endPoint y: 307, distance: 29.9
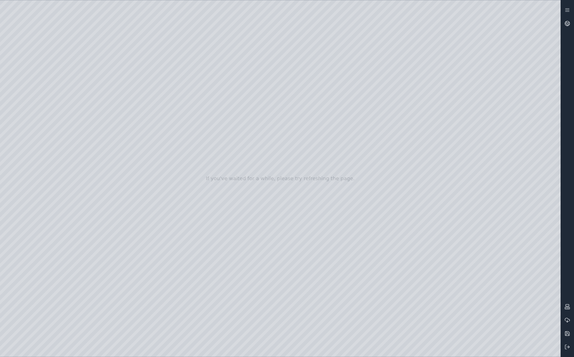
click at [273, 266] on div at bounding box center [280, 178] width 561 height 356
click at [310, 194] on div at bounding box center [280, 178] width 561 height 356
click at [312, 144] on div at bounding box center [280, 178] width 561 height 356
click at [308, 193] on div at bounding box center [280, 178] width 561 height 356
click at [304, 266] on div at bounding box center [280, 178] width 561 height 356
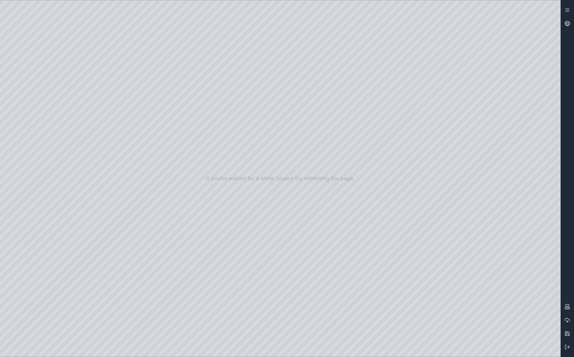
click at [43, 107] on div at bounding box center [280, 178] width 561 height 356
click at [118, 213] on div at bounding box center [280, 178] width 561 height 356
drag, startPoint x: 143, startPoint y: 56, endPoint x: 265, endPoint y: 270, distance: 245.9
click at [265, 266] on div at bounding box center [280, 178] width 561 height 356
drag, startPoint x: 121, startPoint y: 59, endPoint x: 236, endPoint y: 277, distance: 246.5
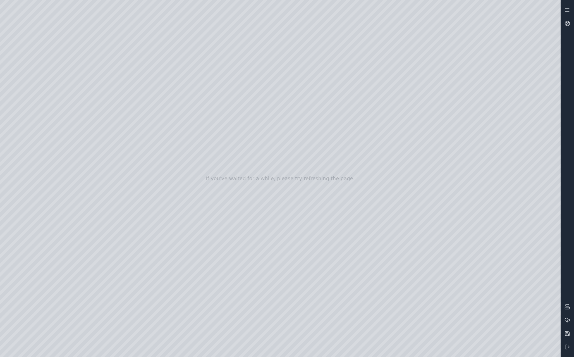
click at [236, 266] on div at bounding box center [280, 178] width 561 height 356
click at [272, 266] on div at bounding box center [280, 178] width 561 height 356
click at [41, 174] on div at bounding box center [280, 178] width 561 height 356
click at [138, 266] on div at bounding box center [280, 178] width 561 height 356
click at [96, 266] on div at bounding box center [280, 178] width 561 height 356
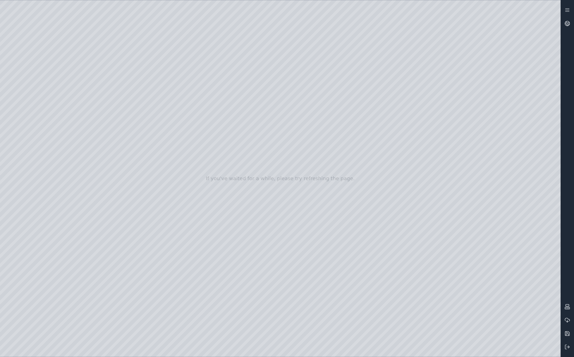
drag, startPoint x: 82, startPoint y: 64, endPoint x: 250, endPoint y: 158, distance: 193.2
click at [249, 158] on div at bounding box center [280, 178] width 561 height 356
click at [100, 266] on div at bounding box center [280, 178] width 561 height 356
click at [97, 266] on div at bounding box center [280, 178] width 561 height 356
drag, startPoint x: 85, startPoint y: 91, endPoint x: 273, endPoint y: 138, distance: 193.6
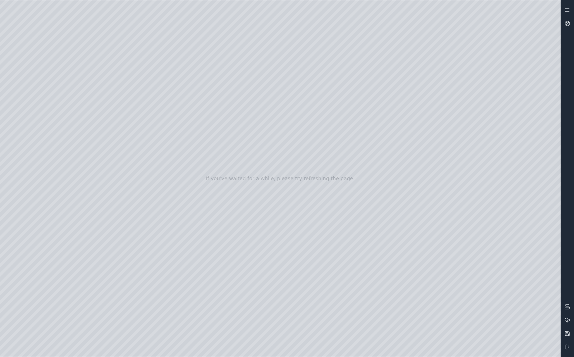
click at [273, 138] on div at bounding box center [280, 178] width 561 height 356
click at [106, 53] on div at bounding box center [280, 178] width 561 height 356
click at [99, 46] on div at bounding box center [280, 178] width 561 height 356
click at [147, 266] on div at bounding box center [280, 178] width 561 height 356
click at [308, 266] on div at bounding box center [280, 178] width 561 height 356
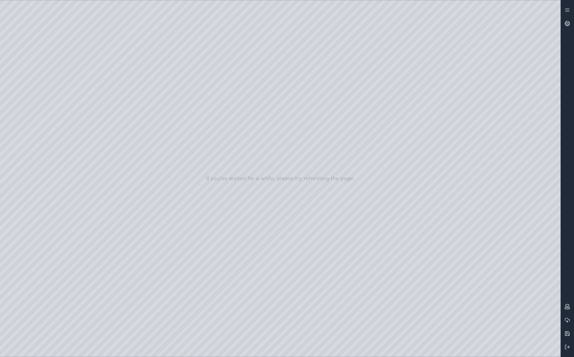
click at [306, 266] on div at bounding box center [280, 178] width 561 height 356
drag, startPoint x: 355, startPoint y: 271, endPoint x: 351, endPoint y: 264, distance: 7.7
click at [46, 183] on div at bounding box center [280, 178] width 561 height 356
drag, startPoint x: 78, startPoint y: 119, endPoint x: 105, endPoint y: 128, distance: 27.8
click at [111, 131] on div at bounding box center [280, 178] width 561 height 356
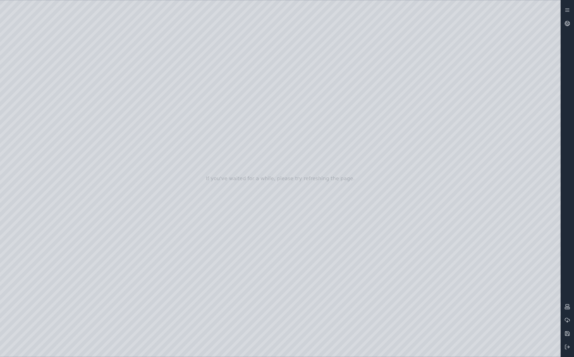
click at [87, 121] on div at bounding box center [280, 178] width 561 height 356
drag, startPoint x: 94, startPoint y: 131, endPoint x: 277, endPoint y: 175, distance: 188.1
click at [277, 175] on div at bounding box center [280, 178] width 561 height 356
drag, startPoint x: 290, startPoint y: 222, endPoint x: 294, endPoint y: 227, distance: 7.1
drag, startPoint x: 156, startPoint y: 134, endPoint x: 357, endPoint y: 246, distance: 229.8
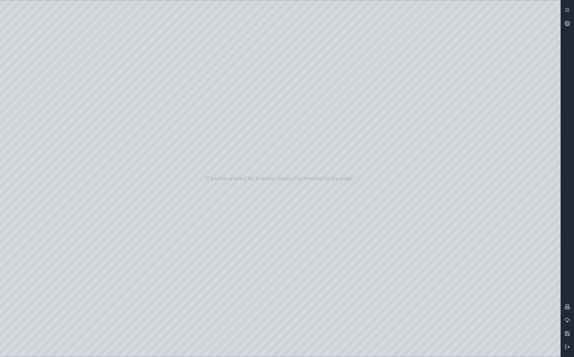
click at [357, 246] on div at bounding box center [280, 178] width 561 height 356
click at [155, 266] on div at bounding box center [280, 178] width 561 height 356
drag, startPoint x: 256, startPoint y: 208, endPoint x: 253, endPoint y: 219, distance: 11.7
click at [302, 266] on div at bounding box center [280, 178] width 561 height 356
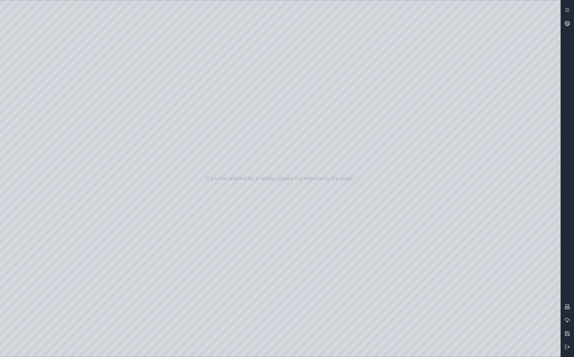
drag, startPoint x: 93, startPoint y: 144, endPoint x: 193, endPoint y: 170, distance: 102.6
click at [193, 170] on div at bounding box center [280, 178] width 561 height 356
drag, startPoint x: 138, startPoint y: 140, endPoint x: 141, endPoint y: 135, distance: 5.4
click at [141, 135] on div at bounding box center [280, 178] width 561 height 356
drag, startPoint x: 143, startPoint y: 137, endPoint x: 299, endPoint y: 251, distance: 193.4
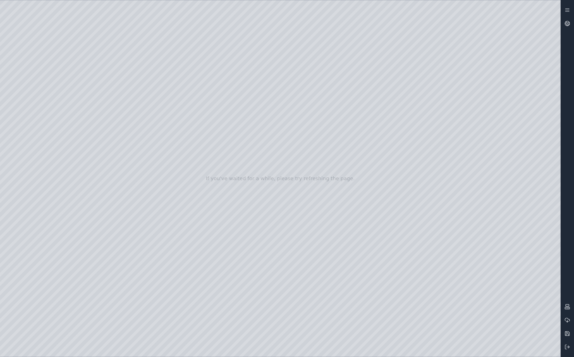
click at [299, 251] on div at bounding box center [280, 178] width 561 height 356
click at [152, 266] on div at bounding box center [280, 178] width 561 height 356
click at [306, 266] on div at bounding box center [280, 178] width 561 height 356
drag, startPoint x: 250, startPoint y: 271, endPoint x: 228, endPoint y: 264, distance: 23.1
click at [30, 242] on div at bounding box center [280, 178] width 561 height 356
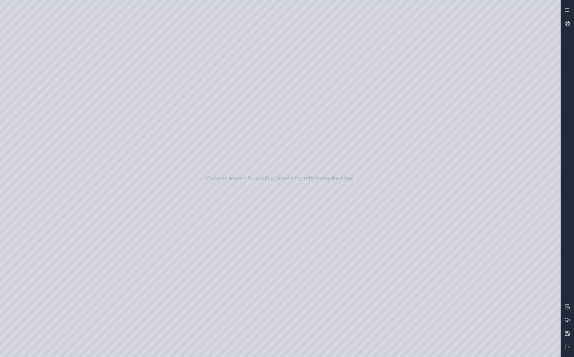
click at [42, 178] on div at bounding box center [280, 178] width 561 height 356
click at [107, 116] on div at bounding box center [280, 178] width 561 height 356
click at [451, 266] on div at bounding box center [280, 178] width 561 height 356
click at [473, 266] on div at bounding box center [280, 178] width 561 height 356
drag, startPoint x: 385, startPoint y: 238, endPoint x: 461, endPoint y: 238, distance: 76.5
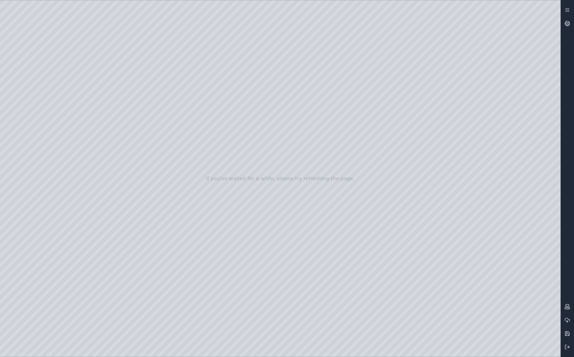
drag, startPoint x: 334, startPoint y: 207, endPoint x: 376, endPoint y: 214, distance: 42.8
click at [361, 261] on div at bounding box center [280, 178] width 561 height 356
click at [495, 154] on div at bounding box center [280, 178] width 561 height 356
click at [490, 122] on div at bounding box center [280, 178] width 561 height 356
click at [493, 120] on div at bounding box center [280, 178] width 561 height 356
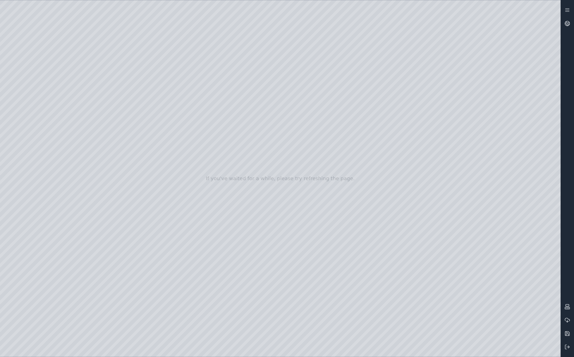
click at [494, 120] on div at bounding box center [280, 178] width 561 height 356
drag, startPoint x: 360, startPoint y: 198, endPoint x: 427, endPoint y: 198, distance: 67.3
click at [308, 139] on div at bounding box center [280, 178] width 561 height 356
drag, startPoint x: 320, startPoint y: 204, endPoint x: 318, endPoint y: 206, distance: 3.2
click at [40, 92] on div at bounding box center [280, 178] width 561 height 356
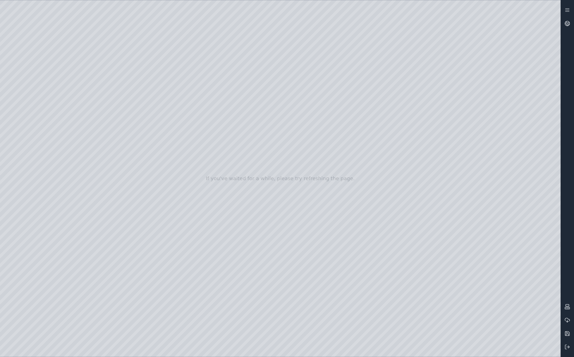
drag, startPoint x: 337, startPoint y: 183, endPoint x: 344, endPoint y: 190, distance: 10.1
click at [30, 220] on div at bounding box center [280, 178] width 561 height 356
click at [40, 148] on div at bounding box center [280, 178] width 561 height 356
click at [157, 90] on div at bounding box center [280, 178] width 561 height 356
click at [277, 176] on div at bounding box center [280, 178] width 561 height 356
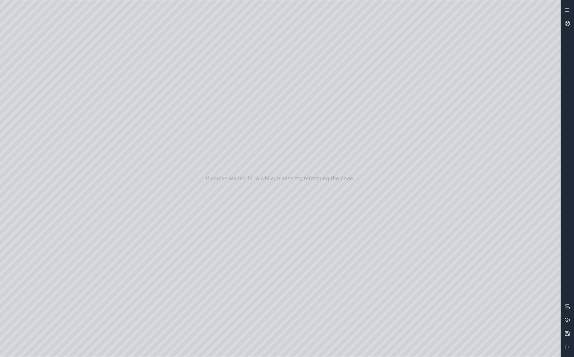
click at [284, 77] on div at bounding box center [280, 178] width 561 height 356
click at [156, 184] on div at bounding box center [280, 178] width 561 height 356
click at [496, 266] on div at bounding box center [280, 178] width 561 height 356
click at [495, 99] on div at bounding box center [280, 178] width 561 height 356
click at [39, 110] on div at bounding box center [280, 178] width 561 height 356
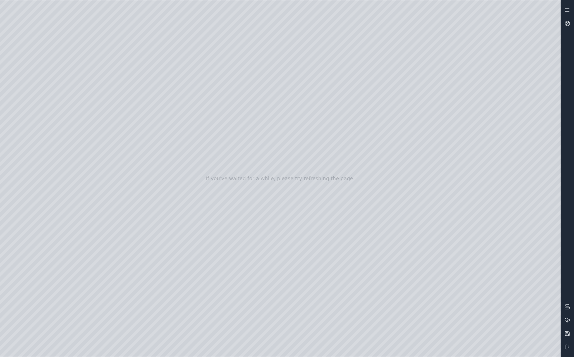
click at [34, 123] on div at bounding box center [280, 178] width 561 height 356
click at [154, 150] on div at bounding box center [280, 178] width 561 height 356
click at [29, 108] on div at bounding box center [280, 178] width 561 height 356
drag, startPoint x: 253, startPoint y: 223, endPoint x: 259, endPoint y: 223, distance: 6.4
click at [37, 94] on div at bounding box center [280, 178] width 561 height 356
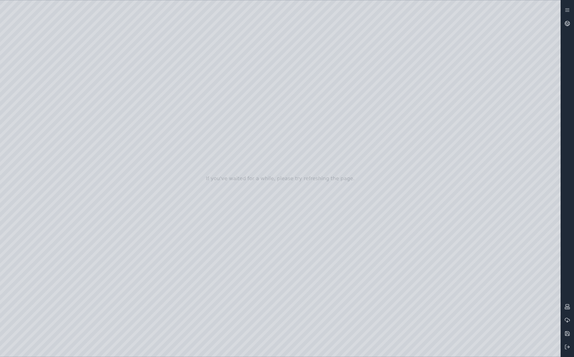
drag, startPoint x: 38, startPoint y: 104, endPoint x: 38, endPoint y: 108, distance: 4.2
click at [38, 104] on div at bounding box center [280, 178] width 561 height 356
click at [37, 115] on div at bounding box center [280, 178] width 561 height 356
click at [160, 22] on div at bounding box center [280, 178] width 561 height 356
click at [100, 67] on div at bounding box center [280, 178] width 561 height 356
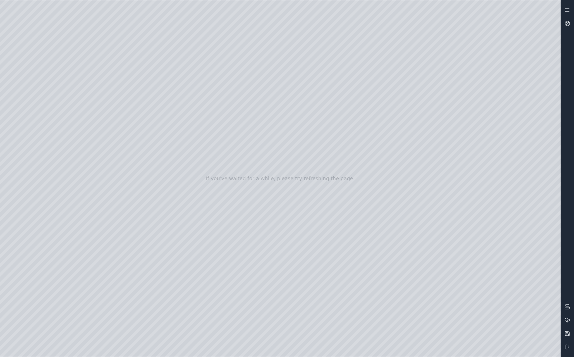
click at [107, 27] on div at bounding box center [280, 178] width 561 height 356
click at [102, 56] on div at bounding box center [280, 178] width 561 height 356
click at [496, 165] on div at bounding box center [280, 178] width 561 height 356
click at [496, 166] on div at bounding box center [280, 178] width 561 height 356
click at [119, 26] on div at bounding box center [280, 178] width 561 height 356
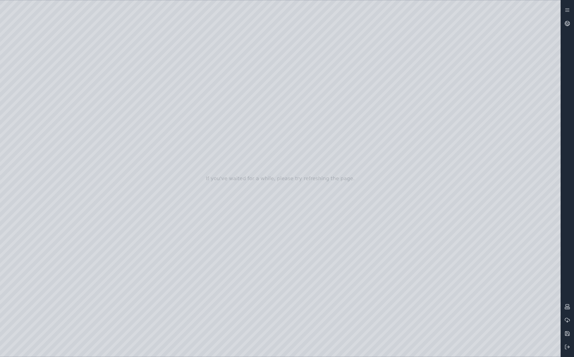
click at [122, 77] on div at bounding box center [280, 178] width 561 height 356
click at [486, 247] on div at bounding box center [280, 178] width 561 height 356
click at [495, 248] on div at bounding box center [280, 178] width 561 height 356
click at [489, 265] on div at bounding box center [280, 178] width 561 height 356
click at [493, 263] on div at bounding box center [280, 178] width 561 height 356
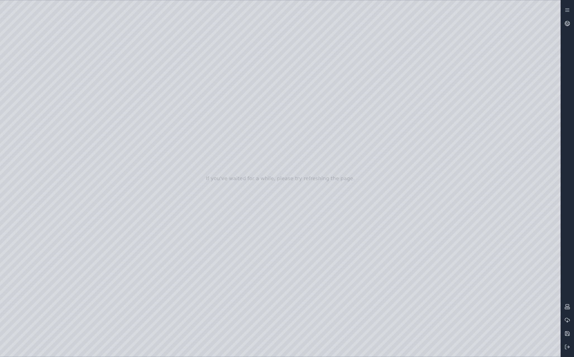
click at [490, 245] on div at bounding box center [280, 178] width 561 height 356
click at [496, 247] on div at bounding box center [280, 178] width 561 height 356
drag, startPoint x: 344, startPoint y: 180, endPoint x: 328, endPoint y: 218, distance: 41.2
click at [122, 96] on div at bounding box center [280, 178] width 561 height 356
click at [121, 79] on div at bounding box center [280, 178] width 561 height 356
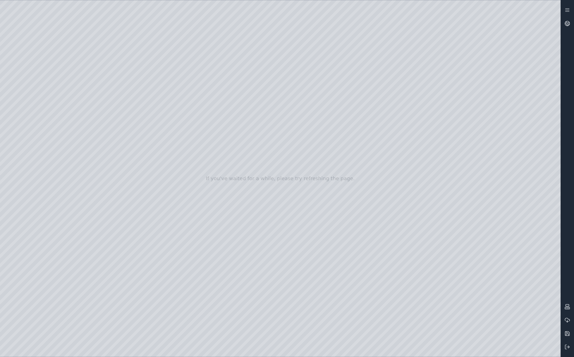
click at [144, 101] on div at bounding box center [280, 178] width 561 height 356
click at [146, 79] on div at bounding box center [280, 178] width 561 height 356
drag, startPoint x: 350, startPoint y: 117, endPoint x: 366, endPoint y: 101, distance: 23.1
click at [355, 90] on div at bounding box center [280, 178] width 561 height 356
click at [125, 77] on div at bounding box center [280, 178] width 561 height 356
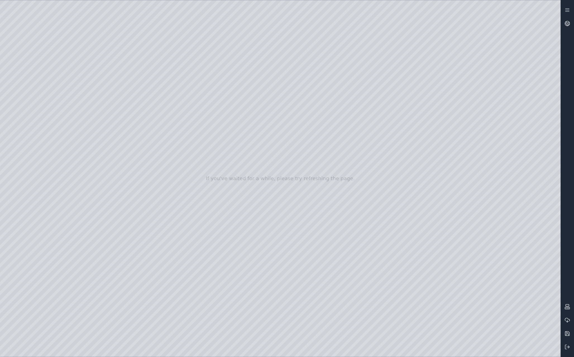
click at [122, 91] on div at bounding box center [280, 178] width 561 height 356
drag, startPoint x: 294, startPoint y: 169, endPoint x: 321, endPoint y: 186, distance: 31.4
click at [126, 101] on div at bounding box center [280, 178] width 561 height 356
click at [165, 101] on div at bounding box center [280, 178] width 561 height 356
click at [154, 140] on div at bounding box center [280, 178] width 561 height 356
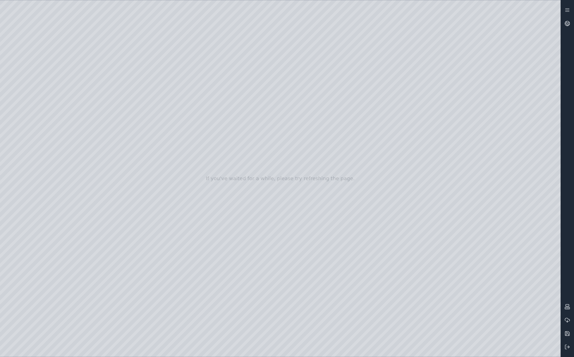
click at [103, 93] on div at bounding box center [280, 178] width 561 height 356
click at [125, 103] on div at bounding box center [280, 178] width 561 height 356
click at [496, 248] on div at bounding box center [280, 178] width 561 height 356
click at [496, 251] on div at bounding box center [280, 178] width 561 height 356
click at [39, 184] on div at bounding box center [280, 178] width 561 height 356
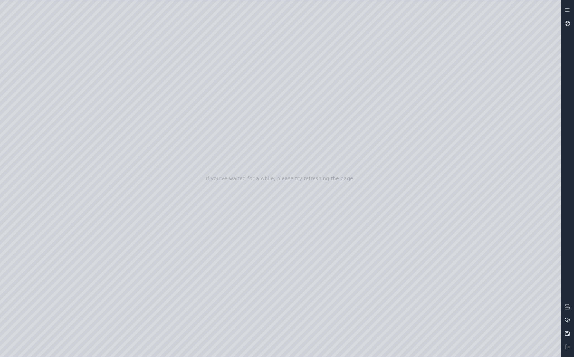
click at [42, 195] on div at bounding box center [280, 178] width 561 height 356
click at [39, 171] on div at bounding box center [280, 178] width 561 height 356
click at [149, 266] on div at bounding box center [280, 178] width 561 height 356
click at [99, 266] on div at bounding box center [280, 178] width 561 height 356
drag, startPoint x: 105, startPoint y: 68, endPoint x: 250, endPoint y: 219, distance: 209.4
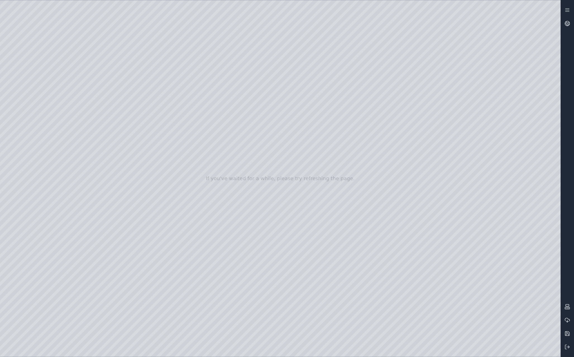
click at [250, 219] on div at bounding box center [280, 178] width 561 height 356
click at [285, 181] on div at bounding box center [280, 178] width 561 height 356
click at [496, 250] on div at bounding box center [280, 178] width 561 height 356
click at [39, 114] on div at bounding box center [280, 178] width 561 height 356
click at [162, 25] on div at bounding box center [280, 178] width 561 height 356
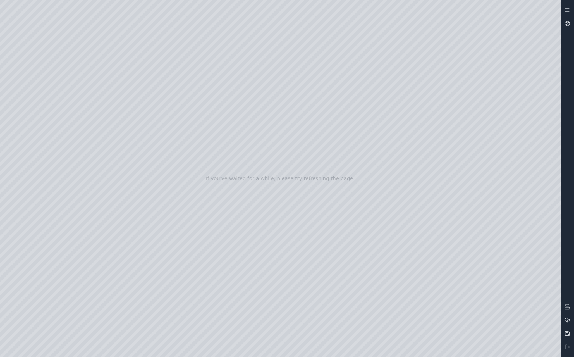
click at [133, 25] on div at bounding box center [280, 178] width 561 height 356
click at [125, 103] on div at bounding box center [280, 178] width 561 height 356
drag, startPoint x: 292, startPoint y: 175, endPoint x: 289, endPoint y: 188, distance: 13.9
drag, startPoint x: 291, startPoint y: 202, endPoint x: 288, endPoint y: 196, distance: 6.5
drag, startPoint x: 326, startPoint y: 214, endPoint x: 315, endPoint y: 215, distance: 11.0
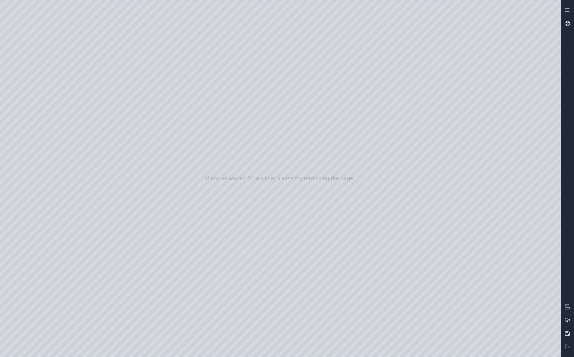
click at [481, 240] on div at bounding box center [280, 178] width 561 height 356
click at [481, 236] on div at bounding box center [280, 178] width 561 height 356
click at [480, 240] on div at bounding box center [280, 178] width 561 height 356
drag, startPoint x: 283, startPoint y: 176, endPoint x: 280, endPoint y: 176, distance: 2.8
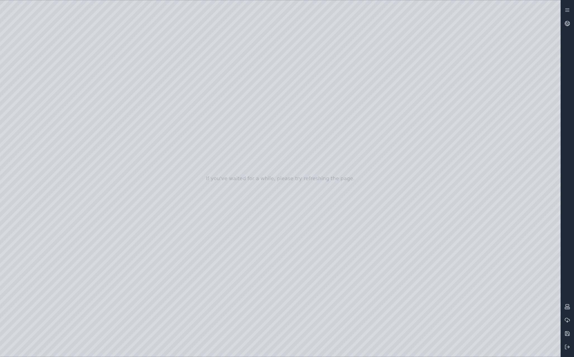
drag, startPoint x: 328, startPoint y: 197, endPoint x: 312, endPoint y: 203, distance: 17.0
click at [308, 109] on div at bounding box center [280, 178] width 561 height 356
click at [25, 245] on div at bounding box center [280, 178] width 561 height 356
click at [31, 242] on div at bounding box center [280, 178] width 561 height 356
click at [42, 175] on div at bounding box center [280, 178] width 561 height 356
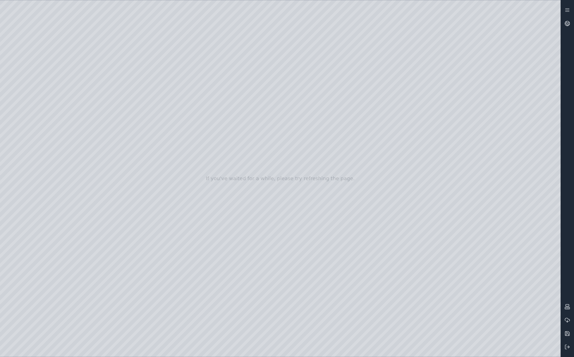
click at [105, 124] on div at bounding box center [280, 178] width 561 height 356
click at [105, 125] on div at bounding box center [280, 178] width 561 height 356
click at [107, 116] on div at bounding box center [280, 178] width 561 height 356
drag, startPoint x: 229, startPoint y: 183, endPoint x: 216, endPoint y: 193, distance: 17.0
click at [496, 266] on div at bounding box center [280, 178] width 561 height 356
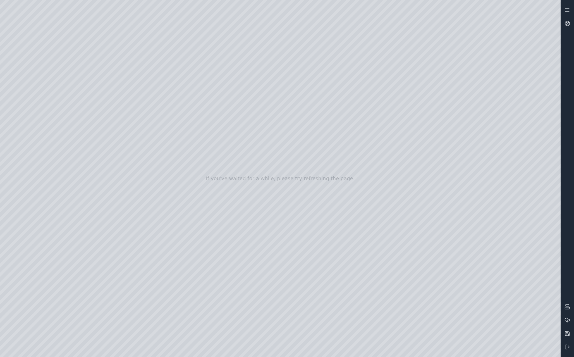
click at [455, 266] on div at bounding box center [280, 178] width 561 height 356
click at [479, 266] on div at bounding box center [280, 178] width 561 height 356
drag, startPoint x: 338, startPoint y: 218, endPoint x: 404, endPoint y: 217, distance: 65.9
drag, startPoint x: 355, startPoint y: 203, endPoint x: 365, endPoint y: 208, distance: 11.5
click at [446, 266] on div at bounding box center [280, 178] width 561 height 356
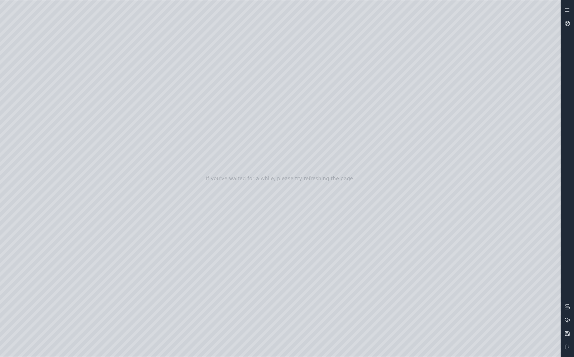
click at [496, 266] on div at bounding box center [280, 178] width 561 height 356
click at [480, 266] on div at bounding box center [280, 178] width 561 height 356
click at [496, 266] on div at bounding box center [280, 178] width 561 height 356
click at [448, 236] on div at bounding box center [280, 178] width 561 height 356
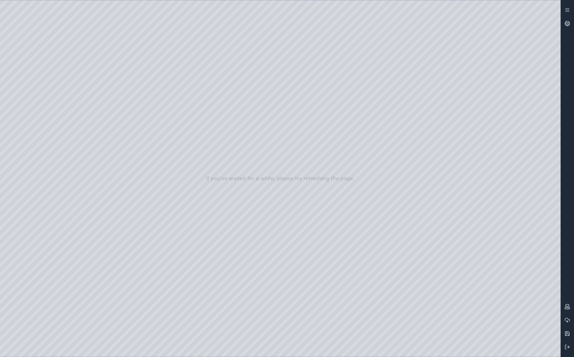
click at [457, 237] on div at bounding box center [280, 178] width 561 height 356
drag, startPoint x: 308, startPoint y: 219, endPoint x: 289, endPoint y: 223, distance: 19.1
drag, startPoint x: 383, startPoint y: 280, endPoint x: 369, endPoint y: 290, distance: 16.9
drag, startPoint x: 347, startPoint y: 277, endPoint x: 362, endPoint y: 290, distance: 19.0
drag, startPoint x: 335, startPoint y: 282, endPoint x: 341, endPoint y: 284, distance: 6.2
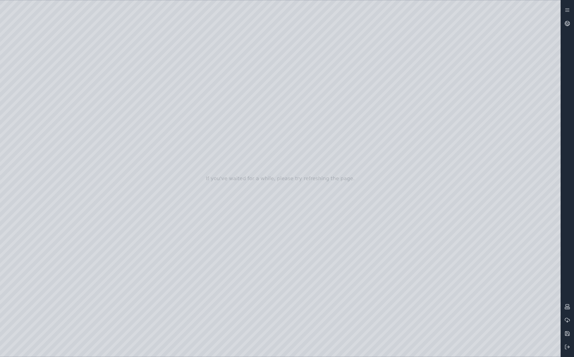
drag, startPoint x: 324, startPoint y: 256, endPoint x: 335, endPoint y: 263, distance: 12.9
drag, startPoint x: 321, startPoint y: 265, endPoint x: 349, endPoint y: 205, distance: 66.0
click at [330, 134] on div at bounding box center [280, 178] width 561 height 356
click at [32, 91] on div at bounding box center [280, 178] width 561 height 356
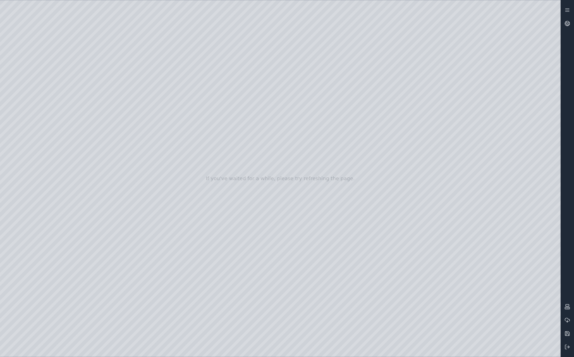
click at [35, 106] on div at bounding box center [280, 178] width 561 height 356
click at [36, 116] on div at bounding box center [280, 178] width 561 height 356
click at [115, 25] on div at bounding box center [280, 178] width 561 height 356
click at [104, 75] on div at bounding box center [280, 178] width 561 height 356
drag, startPoint x: 348, startPoint y: 146, endPoint x: 332, endPoint y: 203, distance: 58.9
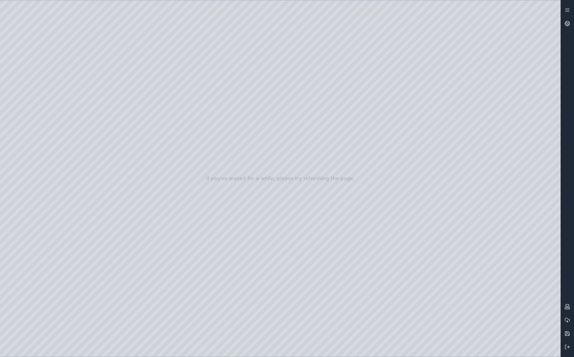
drag, startPoint x: 549, startPoint y: 349, endPoint x: 548, endPoint y: 345, distance: 4.1
click at [496, 266] on div at bounding box center [280, 178] width 561 height 356
drag, startPoint x: 308, startPoint y: 185, endPoint x: 313, endPoint y: 131, distance: 53.9
drag, startPoint x: 334, startPoint y: 196, endPoint x: 329, endPoint y: 212, distance: 16.6
click at [36, 107] on div at bounding box center [280, 178] width 561 height 356
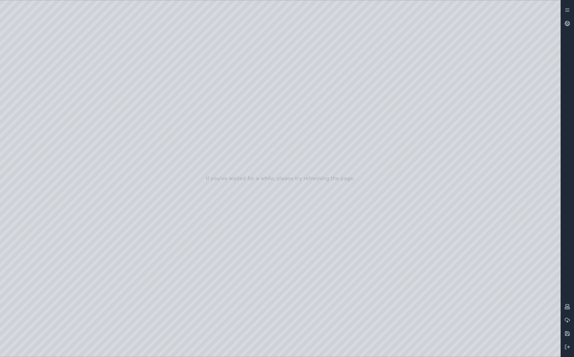
click at [35, 191] on div at bounding box center [280, 178] width 561 height 356
click at [38, 184] on div at bounding box center [280, 178] width 561 height 356
click at [41, 169] on div at bounding box center [280, 178] width 561 height 356
click at [307, 266] on div at bounding box center [280, 178] width 561 height 356
drag, startPoint x: 304, startPoint y: 241, endPoint x: 316, endPoint y: 249, distance: 14.4
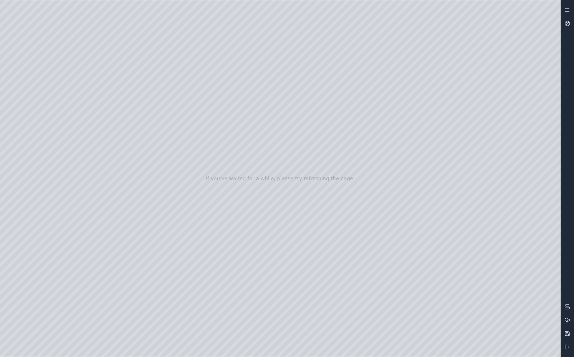
click at [143, 266] on div at bounding box center [280, 178] width 561 height 356
click at [94, 266] on div at bounding box center [280, 178] width 561 height 356
drag, startPoint x: 110, startPoint y: 76, endPoint x: 282, endPoint y: 153, distance: 188.0
click at [282, 153] on div at bounding box center [280, 178] width 561 height 356
click at [387, 71] on div at bounding box center [280, 178] width 561 height 356
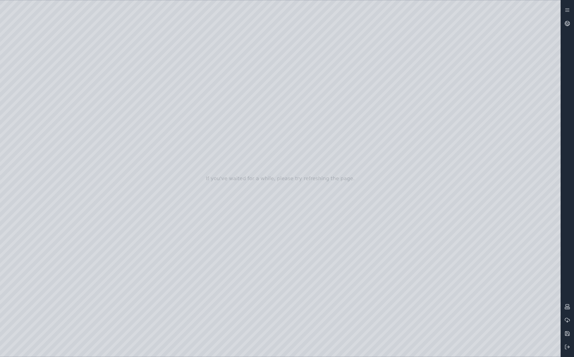
click at [36, 113] on div at bounding box center [280, 178] width 561 height 356
click at [386, 72] on div at bounding box center [280, 178] width 561 height 356
click at [160, 23] on div at bounding box center [280, 178] width 561 height 356
click at [114, 76] on div at bounding box center [280, 178] width 561 height 356
click at [76, 78] on div at bounding box center [280, 178] width 561 height 356
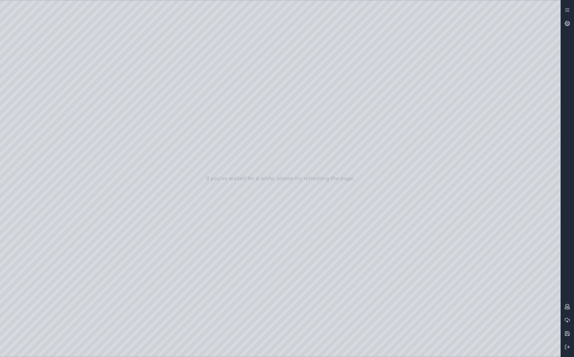
click at [77, 78] on div at bounding box center [280, 178] width 561 height 356
click at [78, 67] on div at bounding box center [280, 178] width 561 height 356
click at [115, 28] on div at bounding box center [280, 178] width 561 height 356
click at [116, 75] on div at bounding box center [280, 178] width 561 height 356
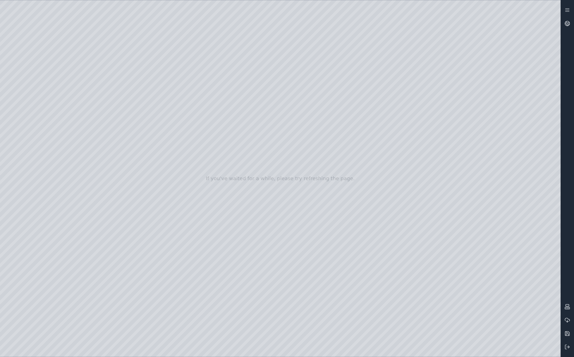
click at [470, 175] on div at bounding box center [280, 178] width 561 height 356
click at [111, 87] on div at bounding box center [280, 178] width 561 height 356
click at [496, 178] on div at bounding box center [280, 178] width 561 height 356
click at [496, 181] on div at bounding box center [280, 178] width 561 height 356
click at [496, 178] on div at bounding box center [280, 178] width 561 height 356
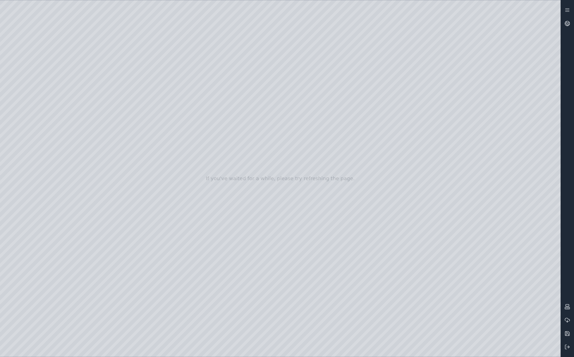
drag, startPoint x: 543, startPoint y: 177, endPoint x: 461, endPoint y: 182, distance: 81.8
click at [461, 182] on div at bounding box center [280, 178] width 561 height 356
click at [37, 105] on div at bounding box center [280, 178] width 561 height 356
click at [110, 27] on div at bounding box center [280, 178] width 561 height 356
click at [356, 200] on div at bounding box center [280, 178] width 561 height 356
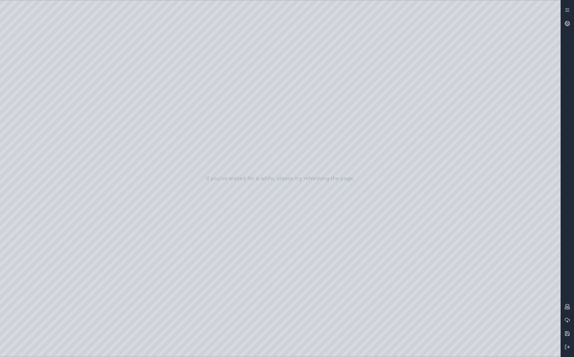
click at [347, 266] on div at bounding box center [280, 178] width 561 height 356
drag, startPoint x: 404, startPoint y: 230, endPoint x: 302, endPoint y: 261, distance: 106.7
drag, startPoint x: 286, startPoint y: 236, endPoint x: 306, endPoint y: 251, distance: 24.4
click at [41, 118] on div at bounding box center [280, 178] width 561 height 356
click at [163, 20] on div at bounding box center [280, 178] width 561 height 356
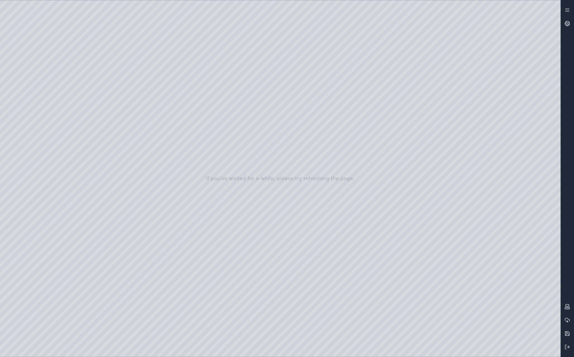
click at [43, 99] on div at bounding box center [280, 178] width 561 height 356
click at [160, 23] on div at bounding box center [280, 178] width 561 height 356
click at [496, 24] on icon at bounding box center [568, 24] width 6 height 6
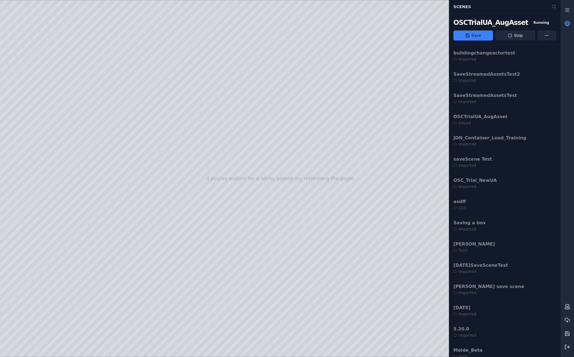
click at [496, 266] on icon at bounding box center [568, 347] width 6 height 6
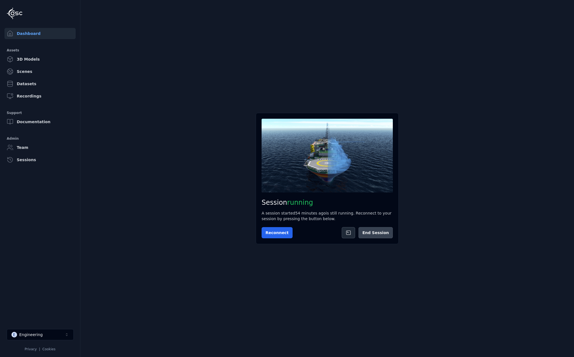
click at [373, 233] on button "End Session" at bounding box center [376, 232] width 34 height 11
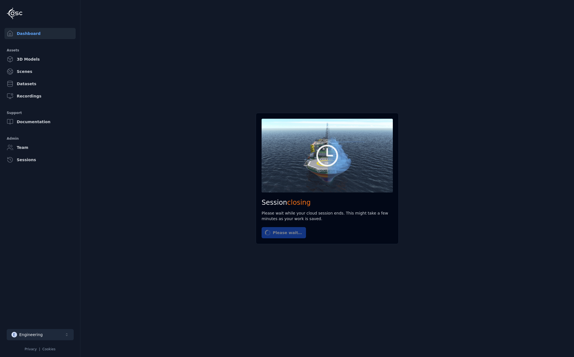
click at [61, 266] on button "E Engineering" at bounding box center [40, 334] width 67 height 11
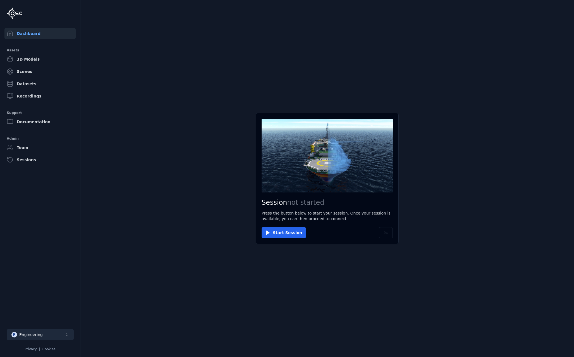
click at [57, 266] on button "E Engineering" at bounding box center [40, 334] width 67 height 11
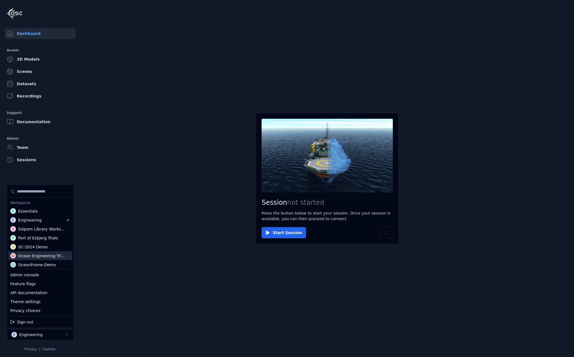
click at [52, 257] on div "Ocean Engineering Trials" at bounding box center [41, 256] width 47 height 6
click at [116, 265] on html "Dashboard Assets 3D Models Scenes Datasets Recordings Support Documentation Adm…" at bounding box center [287, 178] width 574 height 357
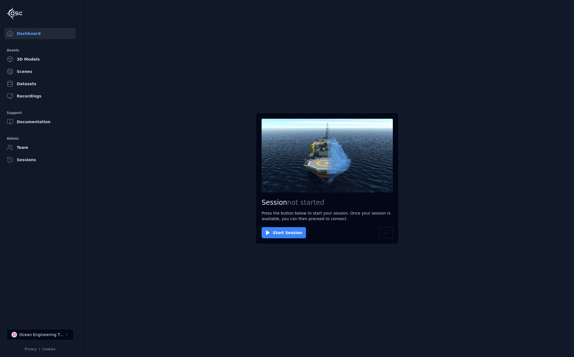
click at [275, 237] on button "Start Session" at bounding box center [284, 232] width 44 height 11
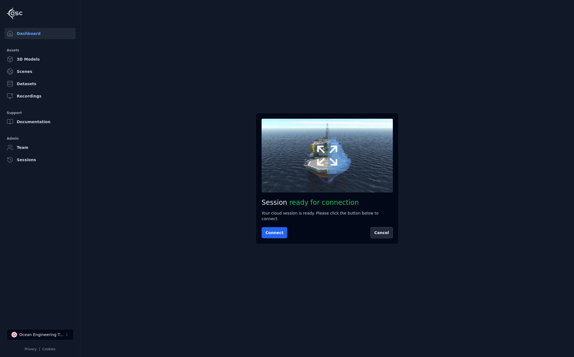
click at [345, 181] on button at bounding box center [327, 156] width 131 height 74
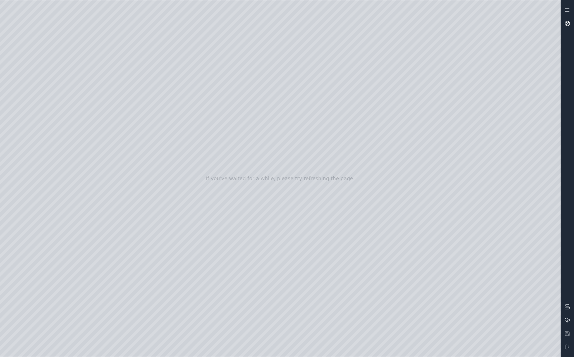
click at [496, 21] on link at bounding box center [567, 23] width 13 height 13
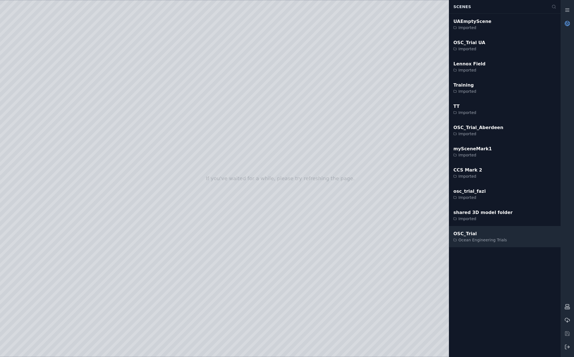
click at [496, 231] on div "OSC_Trial" at bounding box center [481, 233] width 54 height 7
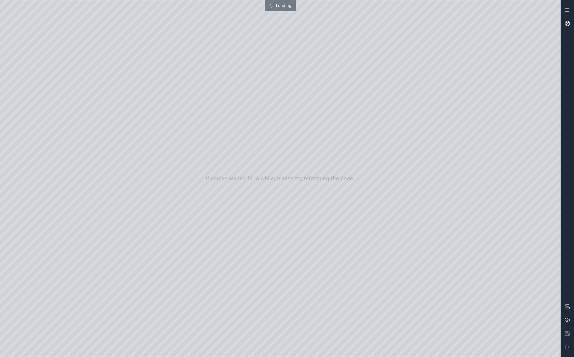
click at [496, 23] on icon at bounding box center [567, 23] width 3 height 2
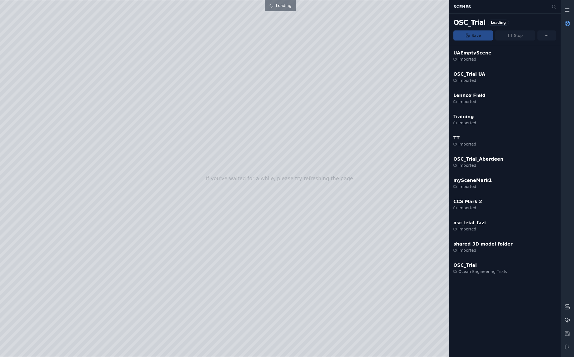
click at [496, 23] on icon at bounding box center [567, 23] width 3 height 2
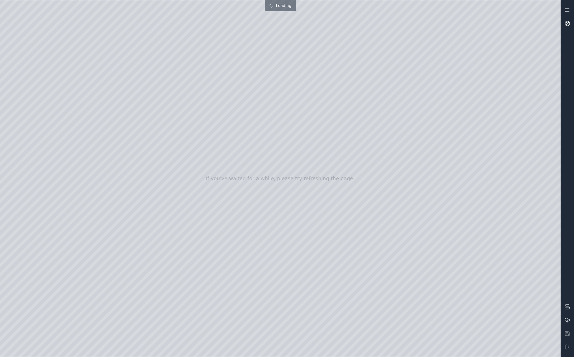
click at [496, 27] on link at bounding box center [567, 23] width 13 height 13
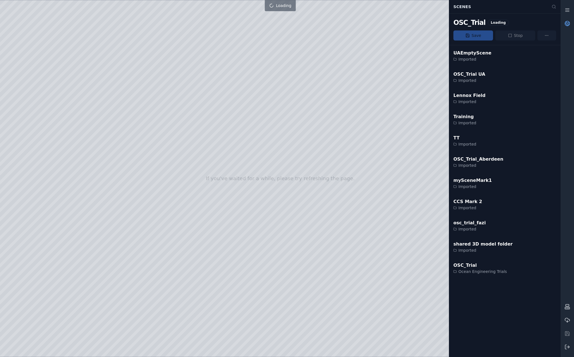
click at [496, 27] on link at bounding box center [567, 23] width 13 height 13
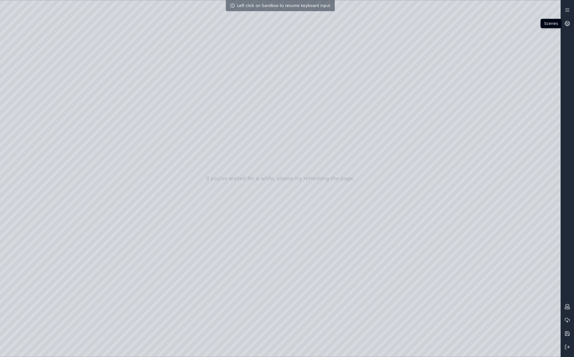
drag, startPoint x: 257, startPoint y: 177, endPoint x: 238, endPoint y: 175, distance: 18.9
drag, startPoint x: 298, startPoint y: 122, endPoint x: 309, endPoint y: 120, distance: 10.7
click at [298, 122] on div at bounding box center [280, 178] width 561 height 356
drag, startPoint x: 364, startPoint y: 114, endPoint x: 349, endPoint y: 118, distance: 15.7
click at [304, 110] on div at bounding box center [280, 178] width 561 height 356
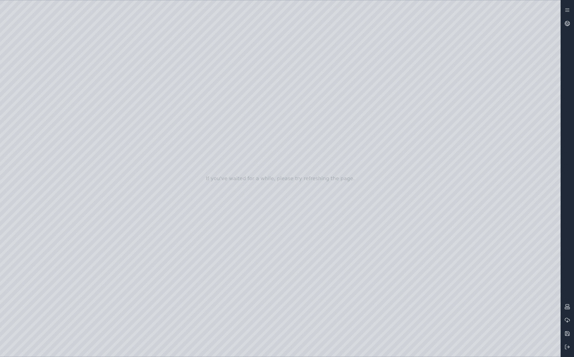
drag, startPoint x: 378, startPoint y: 107, endPoint x: 303, endPoint y: 125, distance: 77.7
click at [42, 135] on div at bounding box center [280, 178] width 561 height 356
click at [37, 174] on div at bounding box center [280, 178] width 561 height 356
click at [109, 154] on div at bounding box center [280, 178] width 561 height 356
click at [34, 135] on div at bounding box center [280, 178] width 561 height 356
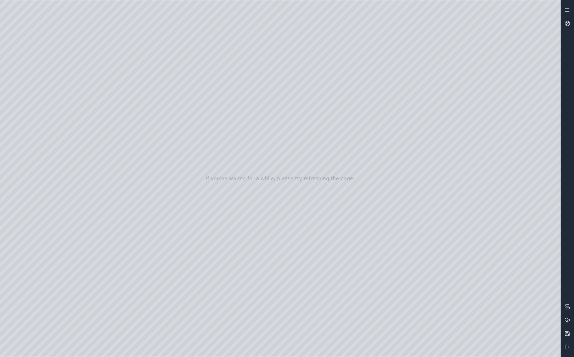
click at [455, 266] on div at bounding box center [280, 178] width 561 height 356
drag, startPoint x: 391, startPoint y: 228, endPoint x: 501, endPoint y: 235, distance: 110.0
drag, startPoint x: 375, startPoint y: 235, endPoint x: 468, endPoint y: 234, distance: 92.5
click at [44, 92] on div at bounding box center [280, 178] width 561 height 356
click at [25, 209] on div at bounding box center [280, 178] width 561 height 356
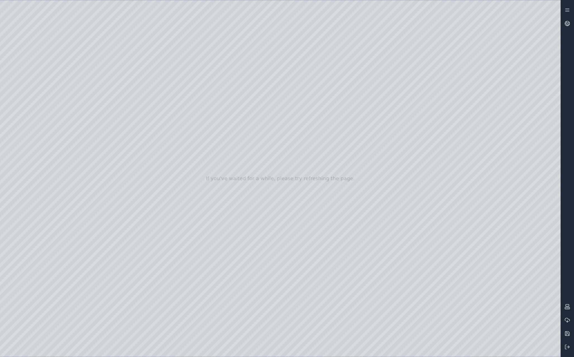
click at [33, 117] on div at bounding box center [280, 178] width 561 height 356
click at [152, 149] on div at bounding box center [280, 178] width 561 height 356
drag, startPoint x: 315, startPoint y: 273, endPoint x: 297, endPoint y: 276, distance: 18.1
drag, startPoint x: 407, startPoint y: 258, endPoint x: 407, endPoint y: 250, distance: 8.4
drag, startPoint x: 385, startPoint y: 143, endPoint x: 399, endPoint y: 139, distance: 14.0
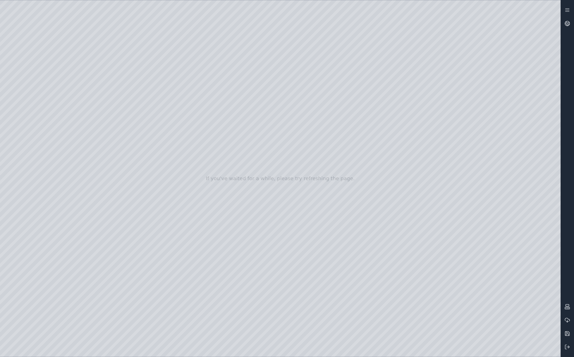
click at [38, 94] on div at bounding box center [280, 178] width 561 height 356
click at [39, 109] on div at bounding box center [280, 178] width 561 height 356
click at [38, 115] on div at bounding box center [280, 178] width 561 height 356
click at [159, 23] on div at bounding box center [280, 178] width 561 height 356
click at [119, 104] on div at bounding box center [280, 178] width 561 height 356
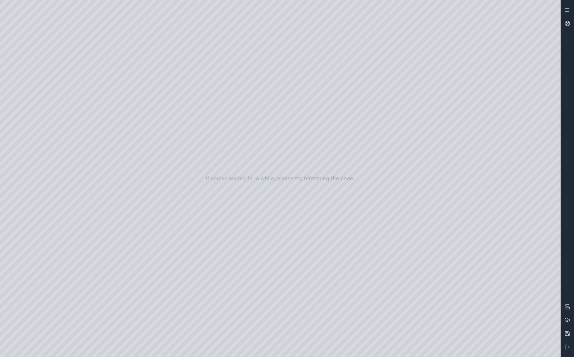
click at [496, 54] on div at bounding box center [280, 178] width 561 height 356
click at [496, 72] on div at bounding box center [280, 178] width 561 height 356
click at [496, 91] on div at bounding box center [280, 178] width 561 height 356
click at [488, 112] on div at bounding box center [280, 178] width 561 height 356
drag, startPoint x: 402, startPoint y: 117, endPoint x: 398, endPoint y: 135, distance: 17.8
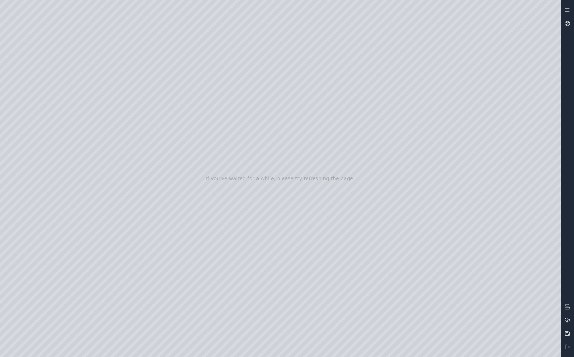
drag, startPoint x: 385, startPoint y: 140, endPoint x: 378, endPoint y: 158, distance: 18.9
click at [496, 226] on div at bounding box center [280, 178] width 561 height 356
drag, startPoint x: 339, startPoint y: 156, endPoint x: 337, endPoint y: 131, distance: 25.2
drag, startPoint x: 254, startPoint y: 134, endPoint x: 250, endPoint y: 144, distance: 11.3
click at [370, 137] on div at bounding box center [280, 178] width 561 height 356
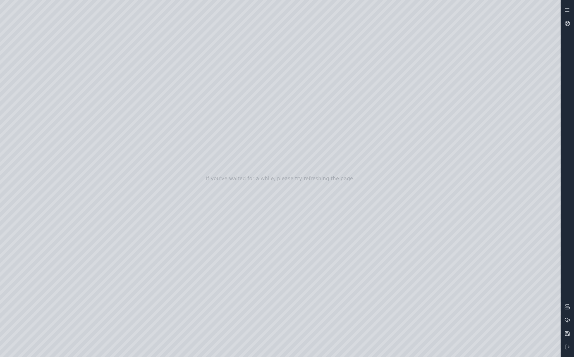
click at [330, 115] on div at bounding box center [280, 178] width 561 height 356
click at [371, 114] on div at bounding box center [280, 178] width 561 height 356
click at [332, 101] on div at bounding box center [280, 178] width 561 height 356
click at [337, 111] on div at bounding box center [280, 178] width 561 height 356
click at [375, 119] on div at bounding box center [280, 178] width 561 height 356
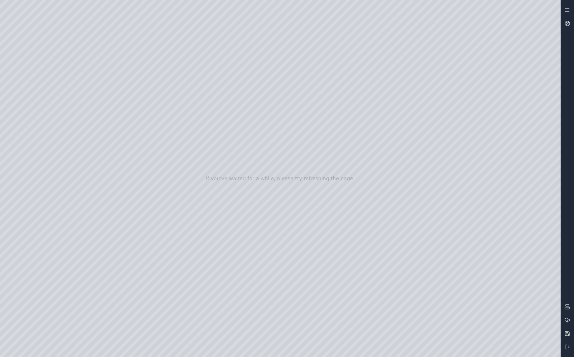
click at [327, 113] on div at bounding box center [280, 178] width 561 height 356
click at [496, 25] on icon at bounding box center [568, 24] width 6 height 6
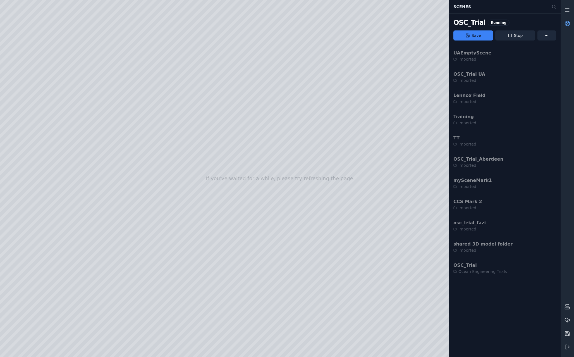
click at [496, 24] on icon at bounding box center [568, 24] width 6 height 6
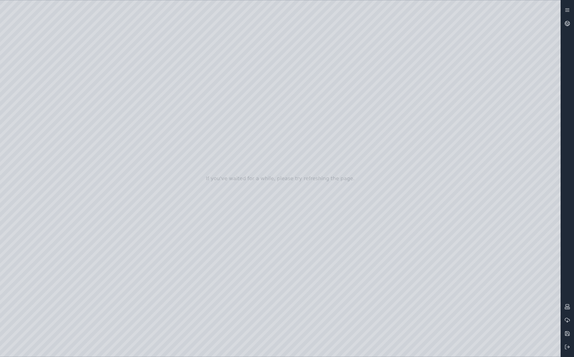
click at [496, 10] on link at bounding box center [567, 9] width 13 height 13
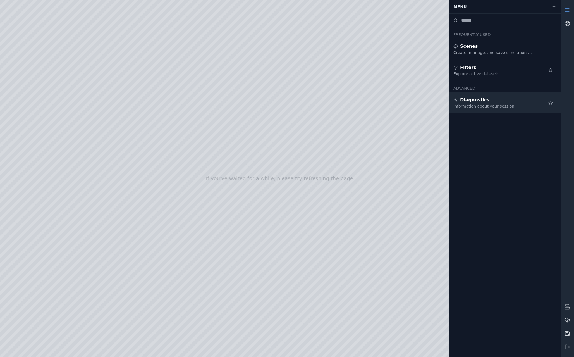
click at [496, 103] on div "Diagnostics" at bounding box center [494, 100] width 80 height 7
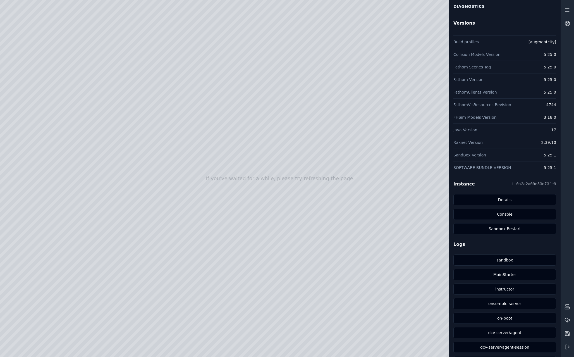
click at [330, 83] on div at bounding box center [280, 178] width 561 height 356
click at [496, 25] on link at bounding box center [567, 23] width 13 height 13
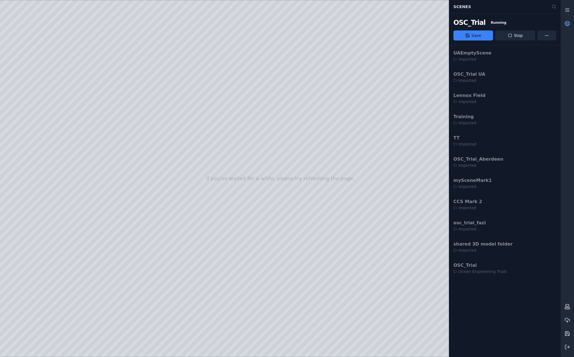
click at [496, 25] on link at bounding box center [567, 23] width 13 height 13
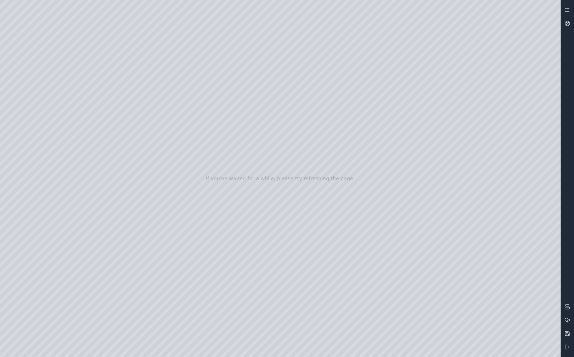
drag, startPoint x: 313, startPoint y: 209, endPoint x: 311, endPoint y: 198, distance: 11.0
drag, startPoint x: 305, startPoint y: 192, endPoint x: 313, endPoint y: 178, distance: 16.0
click at [115, 101] on div at bounding box center [280, 178] width 561 height 356
click at [496, 23] on div at bounding box center [280, 178] width 561 height 356
drag, startPoint x: 419, startPoint y: 169, endPoint x: 383, endPoint y: 178, distance: 37.4
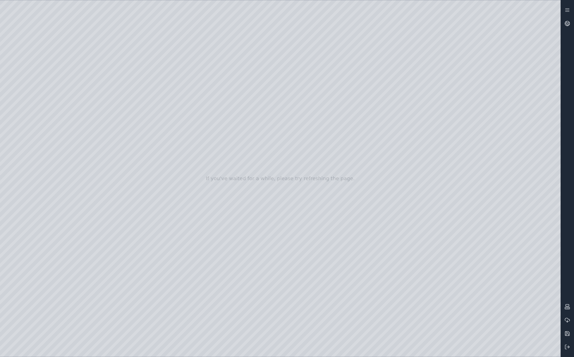
click at [496, 167] on div at bounding box center [280, 178] width 561 height 356
click at [496, 168] on div at bounding box center [280, 178] width 561 height 356
click at [496, 178] on div at bounding box center [280, 178] width 561 height 356
click at [496, 167] on div at bounding box center [280, 178] width 561 height 356
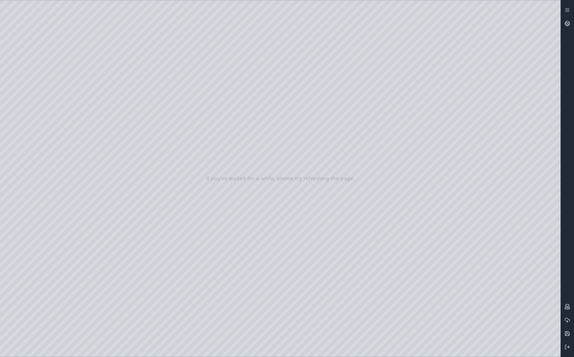
click at [496, 168] on div at bounding box center [280, 178] width 561 height 356
click at [496, 152] on div at bounding box center [280, 178] width 561 height 356
click at [496, 166] on div at bounding box center [280, 178] width 561 height 356
click at [496, 167] on div at bounding box center [280, 178] width 561 height 356
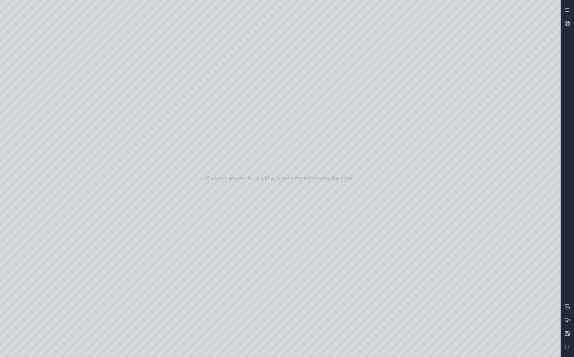
click at [496, 168] on div at bounding box center [280, 178] width 561 height 356
click at [496, 150] on div at bounding box center [280, 178] width 561 height 356
drag, startPoint x: 380, startPoint y: 173, endPoint x: 373, endPoint y: 189, distance: 17.9
click at [496, 168] on div at bounding box center [280, 178] width 561 height 356
click at [496, 167] on div at bounding box center [280, 178] width 561 height 356
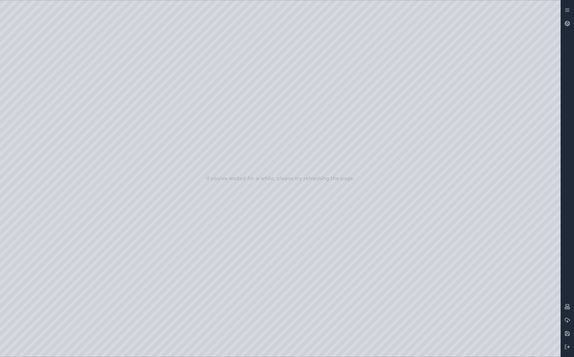
drag, startPoint x: 360, startPoint y: 187, endPoint x: 353, endPoint y: 191, distance: 7.8
drag, startPoint x: 354, startPoint y: 191, endPoint x: 362, endPoint y: 188, distance: 8.0
click at [323, 135] on div at bounding box center [280, 178] width 561 height 356
click at [30, 241] on div at bounding box center [280, 178] width 561 height 356
click at [35, 176] on div at bounding box center [280, 178] width 561 height 356
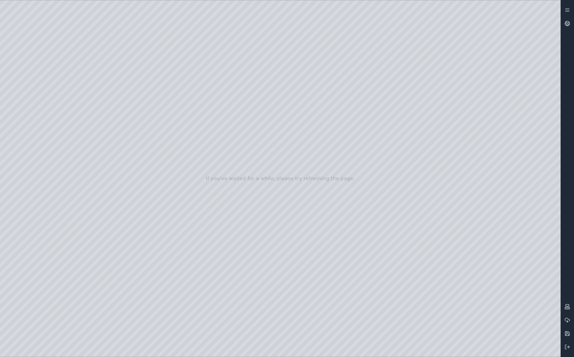
click at [111, 144] on div at bounding box center [280, 178] width 561 height 356
click at [108, 151] on div at bounding box center [280, 178] width 561 height 356
click at [104, 156] on div at bounding box center [280, 178] width 561 height 356
click at [107, 155] on div at bounding box center [280, 178] width 561 height 356
drag, startPoint x: 303, startPoint y: 189, endPoint x: 304, endPoint y: 219, distance: 30.2
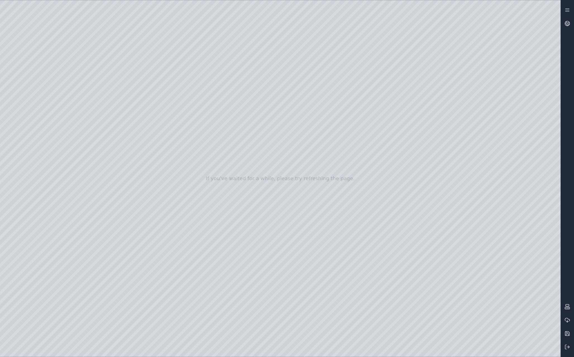
click at [453, 266] on div at bounding box center [280, 178] width 561 height 356
drag, startPoint x: 411, startPoint y: 238, endPoint x: 513, endPoint y: 237, distance: 101.1
drag, startPoint x: 412, startPoint y: 293, endPoint x: 406, endPoint y: 307, distance: 14.6
click at [353, 266] on div at bounding box center [280, 178] width 561 height 356
click at [496, 139] on div at bounding box center [280, 178] width 561 height 356
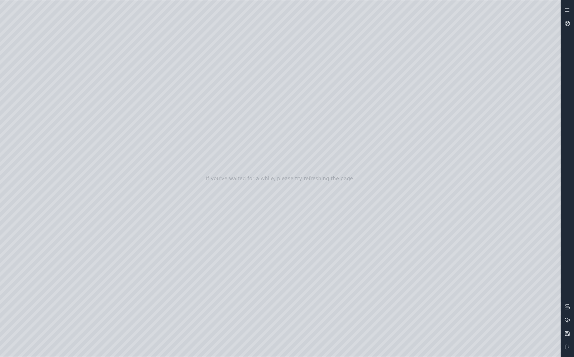
click at [496, 139] on div at bounding box center [280, 178] width 561 height 356
click at [384, 111] on div at bounding box center [280, 178] width 561 height 356
drag, startPoint x: 364, startPoint y: 225, endPoint x: 377, endPoint y: 229, distance: 13.5
click at [40, 94] on div at bounding box center [280, 178] width 561 height 356
click at [37, 115] on div at bounding box center [280, 178] width 561 height 356
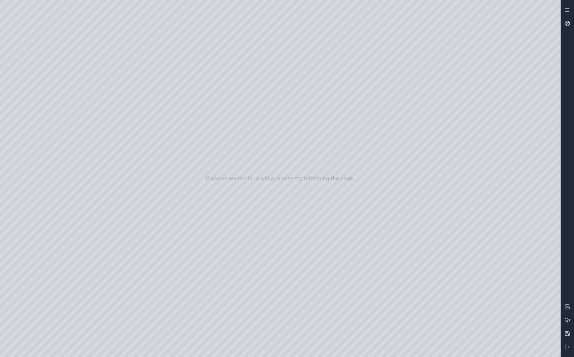
click at [111, 25] on div at bounding box center [280, 178] width 561 height 356
click at [112, 96] on div at bounding box center [280, 178] width 561 height 356
drag, startPoint x: 391, startPoint y: 174, endPoint x: 378, endPoint y: 196, distance: 25.3
click at [482, 149] on div at bounding box center [280, 178] width 561 height 356
drag, startPoint x: 393, startPoint y: 162, endPoint x: 390, endPoint y: 172, distance: 10.2
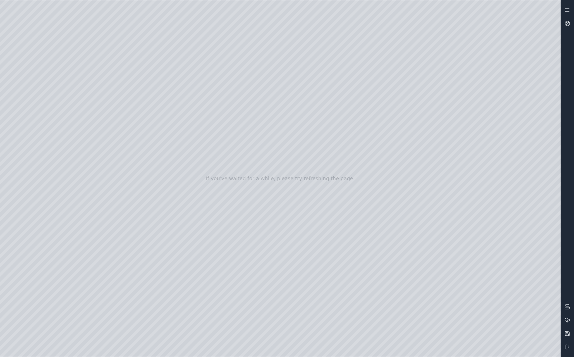
click at [378, 78] on div at bounding box center [280, 178] width 561 height 356
click at [132, 101] on div at bounding box center [280, 178] width 561 height 356
drag, startPoint x: 300, startPoint y: 148, endPoint x: 289, endPoint y: 186, distance: 39.6
drag, startPoint x: 317, startPoint y: 205, endPoint x: 308, endPoint y: 220, distance: 16.7
click at [484, 149] on div at bounding box center [280, 178] width 561 height 356
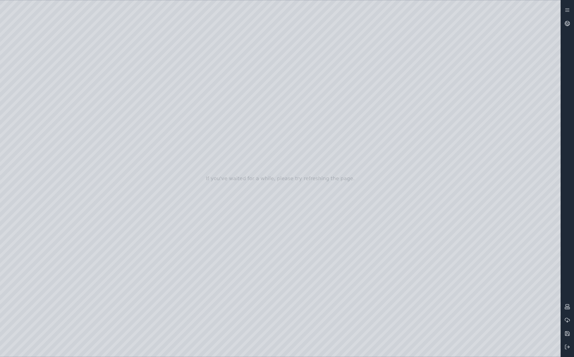
click at [484, 149] on div at bounding box center [280, 178] width 561 height 356
drag, startPoint x: 319, startPoint y: 259, endPoint x: 318, endPoint y: 264, distance: 5.8
drag, startPoint x: 325, startPoint y: 271, endPoint x: 324, endPoint y: 244, distance: 26.8
click at [487, 255] on div at bounding box center [280, 178] width 561 height 356
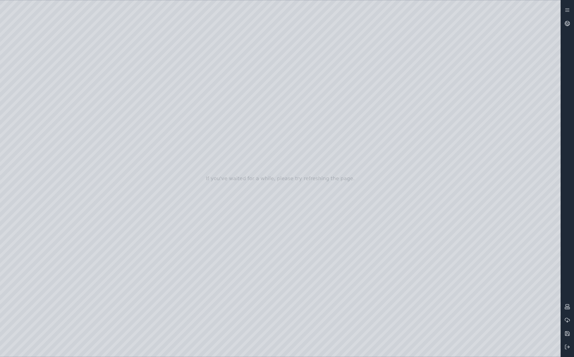
click at [496, 257] on div at bounding box center [280, 178] width 561 height 356
click at [496, 256] on div at bounding box center [280, 178] width 561 height 356
drag, startPoint x: 498, startPoint y: 255, endPoint x: 457, endPoint y: 254, distance: 41.6
click at [457, 254] on div at bounding box center [280, 178] width 561 height 356
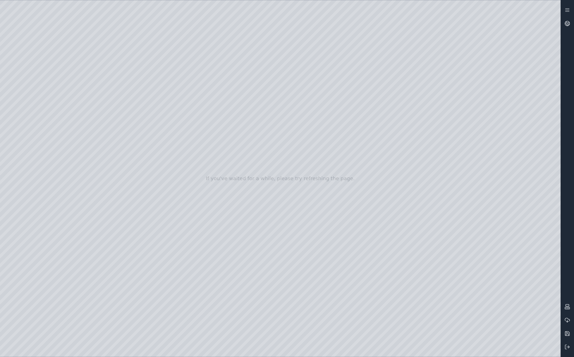
drag, startPoint x: 366, startPoint y: 254, endPoint x: 369, endPoint y: 277, distance: 22.8
click at [475, 251] on div at bounding box center [280, 178] width 561 height 356
drag, startPoint x: 390, startPoint y: 248, endPoint x: 356, endPoint y: 235, distance: 36.4
click at [132, 78] on div at bounding box center [280, 178] width 561 height 356
click at [125, 99] on div at bounding box center [280, 178] width 561 height 356
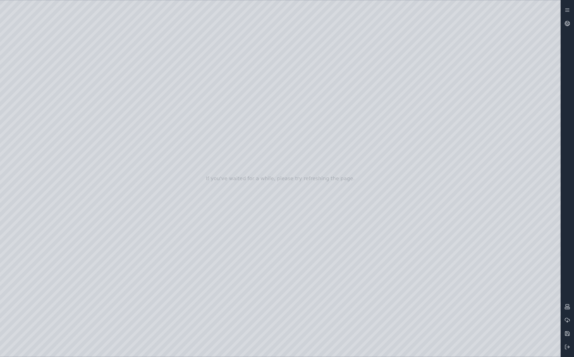
drag, startPoint x: 316, startPoint y: 227, endPoint x: 309, endPoint y: 261, distance: 34.7
drag, startPoint x: 308, startPoint y: 262, endPoint x: 297, endPoint y: 285, distance: 25.5
click at [496, 255] on div at bounding box center [280, 178] width 561 height 356
click at [496, 256] on div at bounding box center [280, 178] width 561 height 356
click at [496, 258] on div at bounding box center [280, 178] width 561 height 356
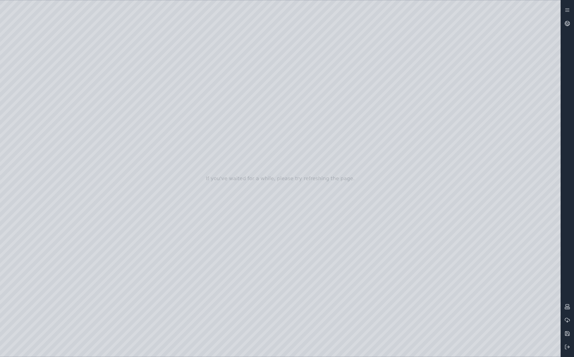
click at [480, 149] on div at bounding box center [280, 178] width 561 height 356
click at [488, 254] on div at bounding box center [280, 178] width 561 height 356
drag, startPoint x: 272, startPoint y: 269, endPoint x: 293, endPoint y: 250, distance: 28.1
